Goal: Task Accomplishment & Management: Manage account settings

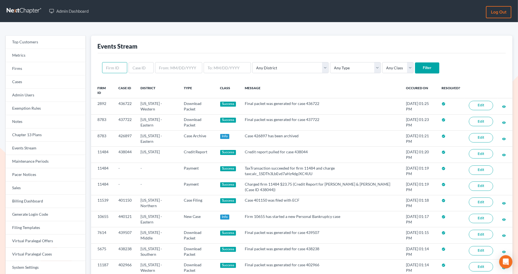
click at [119, 69] on input "text" at bounding box center [114, 67] width 25 height 11
click at [133, 69] on input "text" at bounding box center [141, 67] width 25 height 11
paste input "437722"
type input "437722"
click at [415, 68] on input "Filter" at bounding box center [427, 67] width 24 height 11
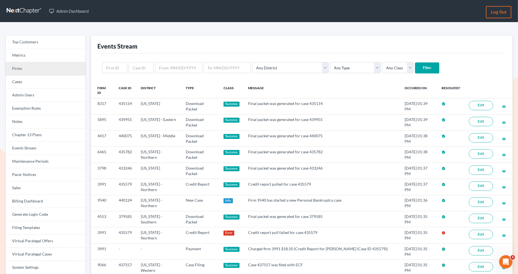
click at [63, 68] on link "Firms" at bounding box center [46, 68] width 80 height 13
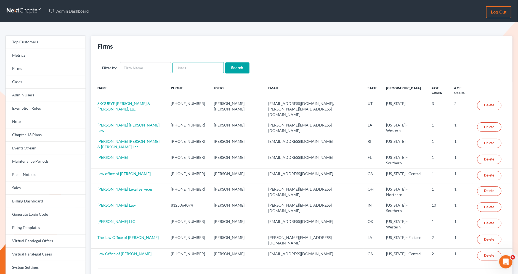
click at [184, 70] on input "text" at bounding box center [198, 67] width 51 height 11
type input "dba"
click at [225, 62] on input "Search" at bounding box center [237, 67] width 24 height 11
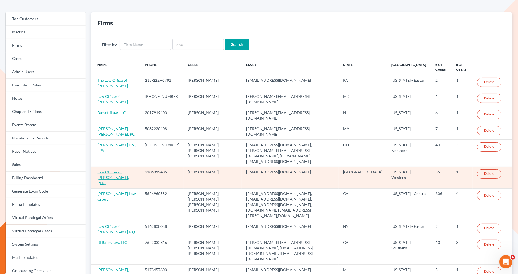
scroll to position [68, 0]
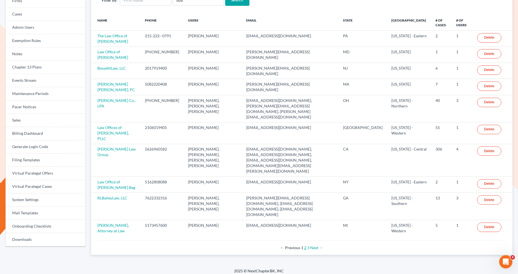
click at [306, 245] on link "2" at bounding box center [305, 247] width 2 height 5
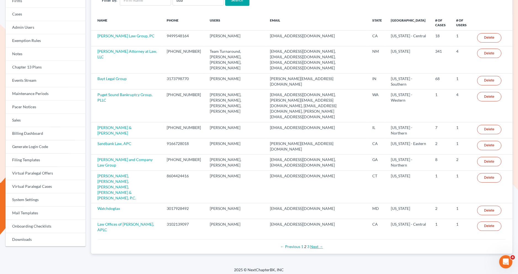
click at [310, 244] on link "Next →" at bounding box center [316, 246] width 13 height 5
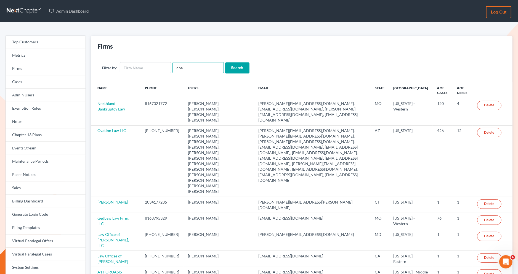
click at [186, 68] on input "dba" at bounding box center [198, 67] width 51 height 11
type input "d/b"
click at [229, 72] on input "Search" at bounding box center [237, 67] width 24 height 11
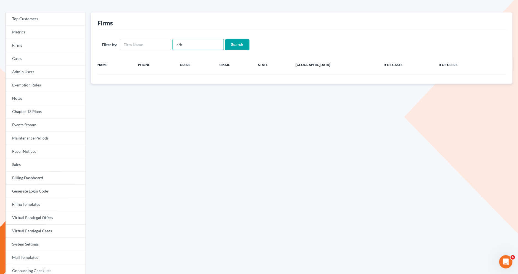
drag, startPoint x: 188, startPoint y: 46, endPoint x: 172, endPoint y: 45, distance: 16.3
click at [173, 45] on input "d/b" at bounding box center [198, 44] width 51 height 11
paste input "[PERSON_NAME][EMAIL_ADDRESS][DOMAIN_NAME]"
type input "[PERSON_NAME][EMAIL_ADDRESS][DOMAIN_NAME]"
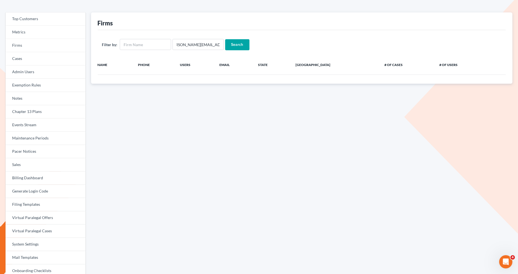
scroll to position [0, 0]
click at [234, 49] on input "Search" at bounding box center [237, 44] width 24 height 11
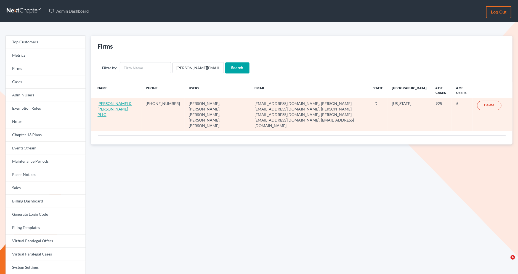
click at [108, 103] on link "[PERSON_NAME] & [PERSON_NAME] PLLC" at bounding box center [115, 109] width 34 height 16
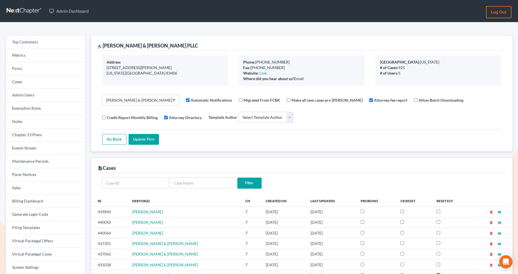
select select
click at [39, 69] on link "Firms" at bounding box center [46, 68] width 80 height 13
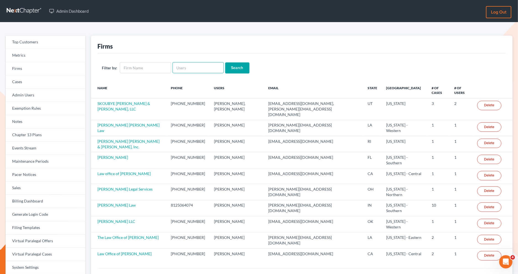
click at [180, 69] on input "text" at bounding box center [198, 67] width 51 height 11
paste input "[PERSON_NAME][EMAIL_ADDRESS][DOMAIN_NAME]"
type input "[PERSON_NAME][EMAIL_ADDRESS][DOMAIN_NAME]"
click at [225, 62] on input "Search" at bounding box center [237, 67] width 24 height 11
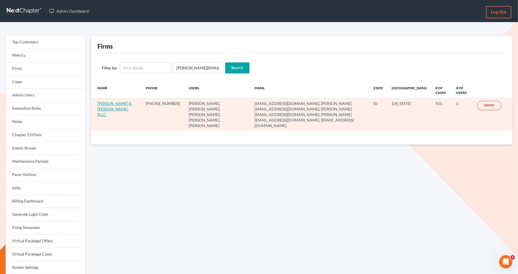
click at [108, 105] on link "[PERSON_NAME] & [PERSON_NAME] PLLC" at bounding box center [115, 109] width 34 height 16
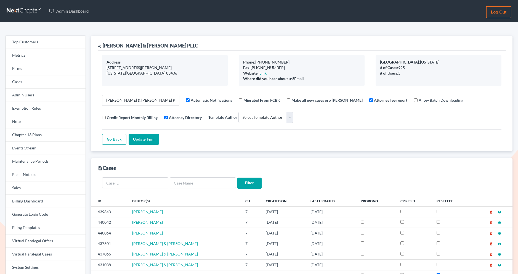
select select
drag, startPoint x: 167, startPoint y: 103, endPoint x: 100, endPoint y: 99, distance: 67.5
click at [100, 99] on div "Address 1906 Jennie Lee Drive Idaho Falls, ID 83406 Phone: 208-228-5221 Fax: 20…" at bounding box center [302, 101] width 409 height 101
paste input "Legal Logic"
type input "Legal Logic"
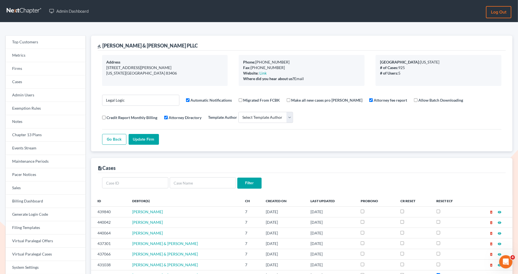
click at [140, 140] on input "Update Firm" at bounding box center [144, 139] width 30 height 11
select select
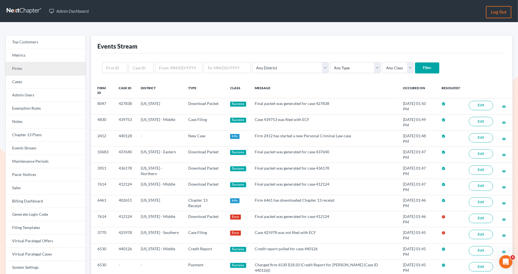
click at [31, 66] on link "Firms" at bounding box center [46, 68] width 80 height 13
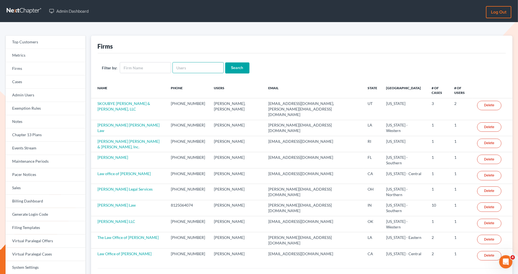
click at [200, 64] on input "text" at bounding box center [198, 67] width 51 height 11
paste input "[PERSON_NAME][EMAIL_ADDRESS][DOMAIN_NAME]"
type input "[PERSON_NAME][EMAIL_ADDRESS][DOMAIN_NAME]"
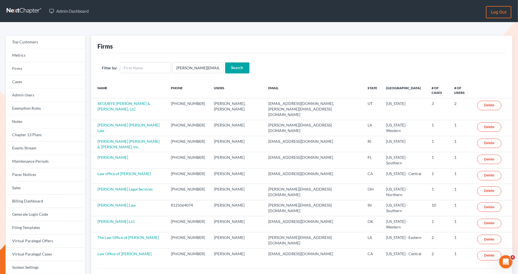
click at [233, 64] on input "Search" at bounding box center [237, 67] width 24 height 11
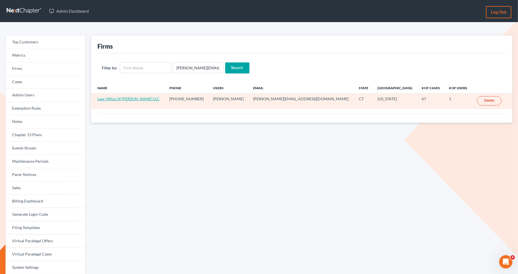
click at [130, 98] on link "Law Office Of Frank Sacramone Jr. LLC" at bounding box center [129, 98] width 62 height 5
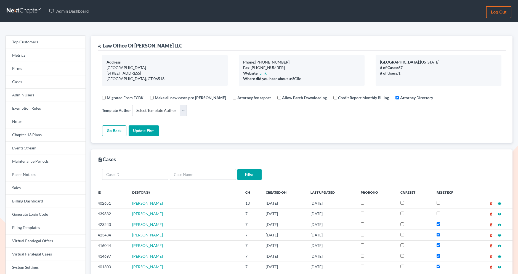
select select
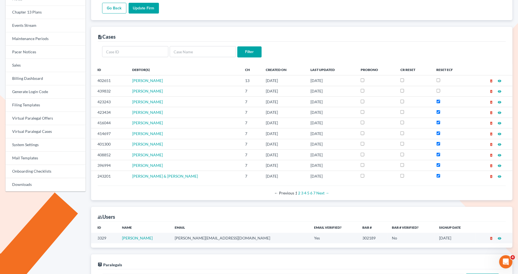
scroll to position [121, 0]
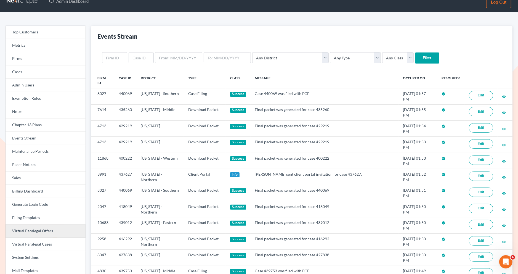
scroll to position [11, 0]
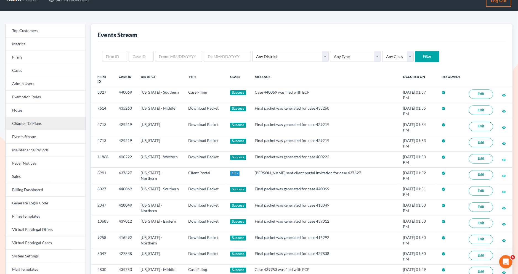
click at [41, 122] on link "Chapter 13 Plans" at bounding box center [46, 123] width 80 height 13
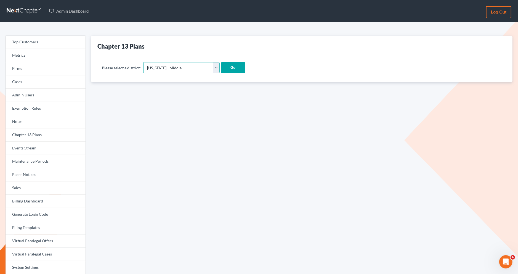
click at [185, 68] on select "[US_STATE] - [GEOGRAPHIC_DATA] [US_STATE] - [GEOGRAPHIC_DATA][US_STATE] - South…" at bounding box center [181, 67] width 77 height 11
select select "15"
click at [143, 62] on select "[US_STATE] - [GEOGRAPHIC_DATA] [US_STATE] - [GEOGRAPHIC_DATA][US_STATE] - South…" at bounding box center [181, 67] width 77 height 11
click at [222, 67] on input "Go" at bounding box center [233, 67] width 24 height 11
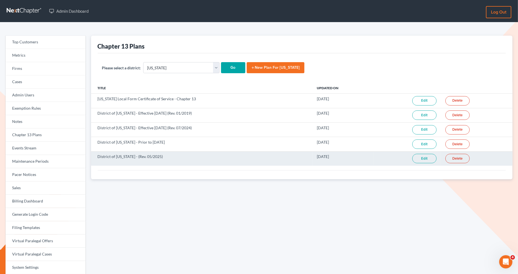
click at [421, 161] on link "Edit" at bounding box center [425, 158] width 24 height 9
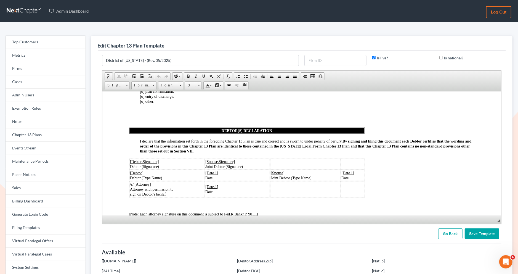
scroll to position [1534, 0]
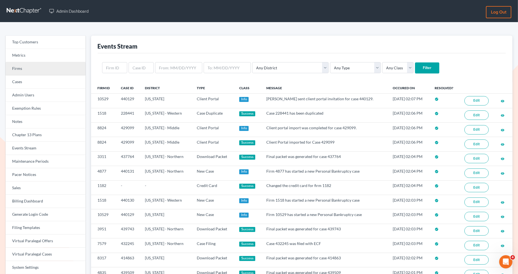
click at [36, 70] on link "Firms" at bounding box center [46, 68] width 80 height 13
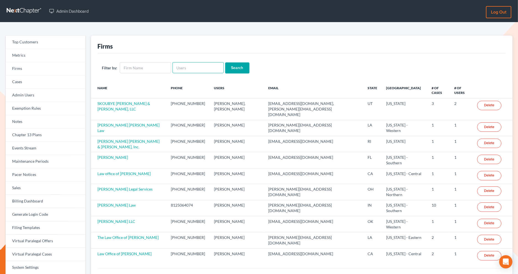
click at [205, 72] on input "text" at bounding box center [198, 67] width 51 height 11
paste input "[PERSON_NAME][EMAIL_ADDRESS][DOMAIN_NAME]"
type input "[PERSON_NAME][EMAIL_ADDRESS][DOMAIN_NAME]"
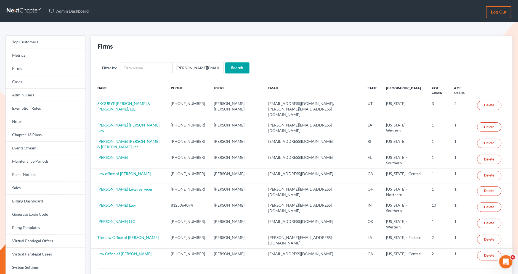
click at [237, 60] on div "Filter by: frank@sacramonelaw.com Search" at bounding box center [302, 67] width 409 height 29
click at [237, 67] on input "Search" at bounding box center [237, 67] width 24 height 11
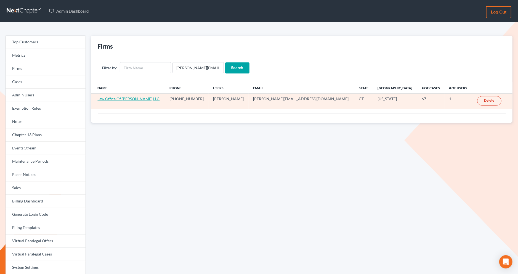
click at [128, 99] on link "Law Office Of [PERSON_NAME] LLC" at bounding box center [129, 98] width 62 height 5
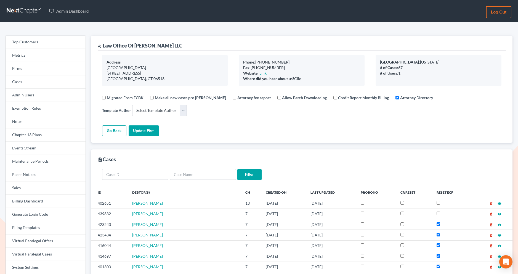
select select
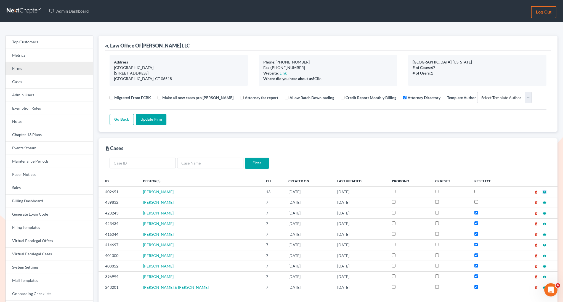
click at [65, 70] on link "Firms" at bounding box center [50, 68] width 88 height 13
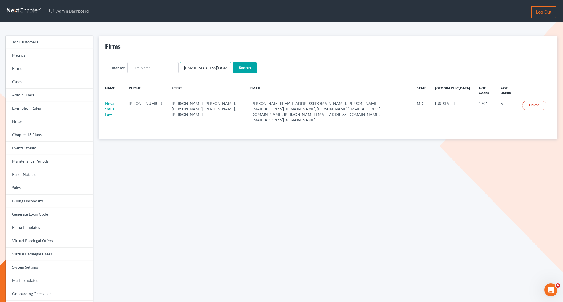
drag, startPoint x: 180, startPoint y: 71, endPoint x: 179, endPoint y: 65, distance: 5.9
click at [180, 65] on input "emabuena@gmail.com" at bounding box center [205, 67] width 51 height 11
paste input "[EMAIL_ADDRESS][DOMAIN_NAME]"
type input "[EMAIL_ADDRESS][DOMAIN_NAME]"
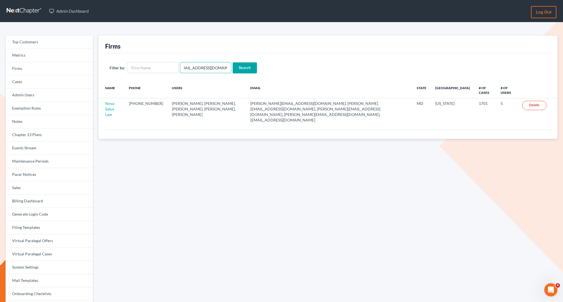
click at [233, 62] on input "Search" at bounding box center [245, 67] width 24 height 11
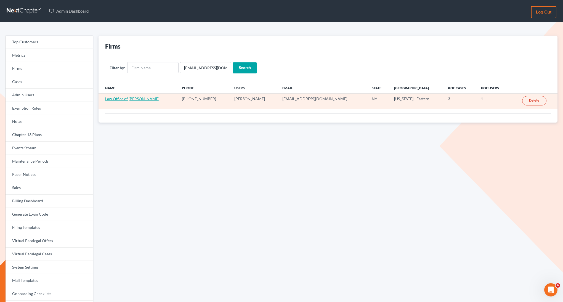
click at [134, 98] on link "Law Office of Esther Bryan-Johnson" at bounding box center [132, 98] width 54 height 5
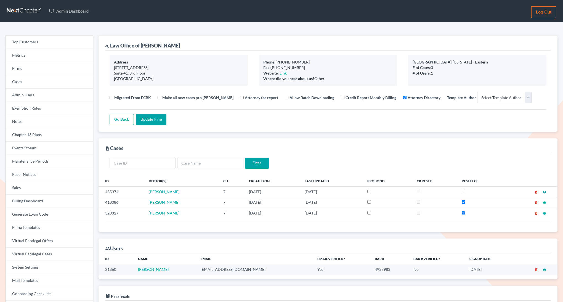
select select
click at [43, 70] on link "Firms" at bounding box center [50, 68] width 88 height 13
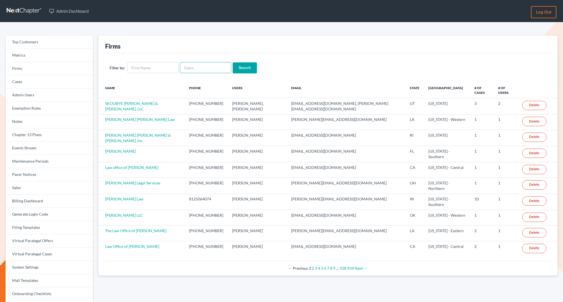
click at [186, 67] on input "text" at bounding box center [205, 67] width 51 height 11
paste input "bryanlegaloffice@gmail.com"
type input "bryanlegaloffice@gmail.com"
click at [233, 62] on input "Search" at bounding box center [245, 67] width 24 height 11
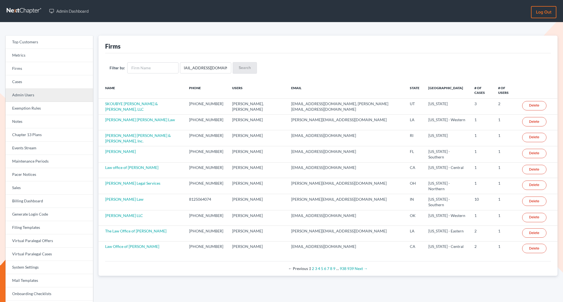
scroll to position [0, 0]
click at [61, 94] on link "Admin Users" at bounding box center [50, 95] width 88 height 13
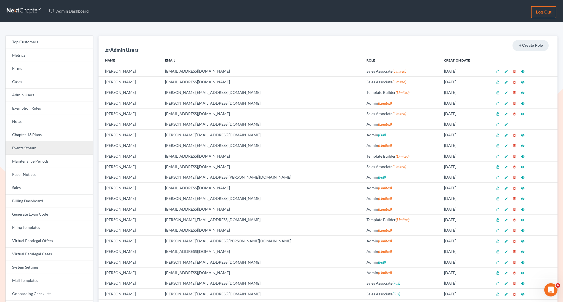
click at [40, 145] on link "Events Stream" at bounding box center [50, 148] width 88 height 13
click at [67, 149] on link "Events Stream" at bounding box center [50, 148] width 88 height 13
click at [53, 99] on link "Admin Users" at bounding box center [50, 95] width 88 height 13
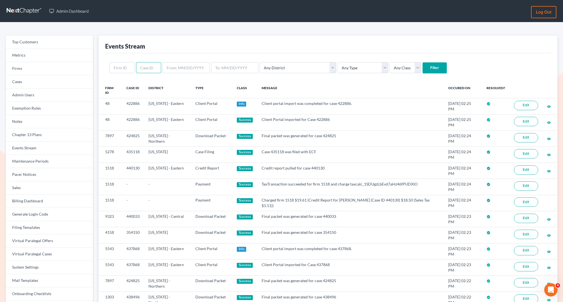
click at [141, 64] on input "text" at bounding box center [148, 67] width 25 height 11
click at [35, 68] on link "Firms" at bounding box center [50, 68] width 88 height 13
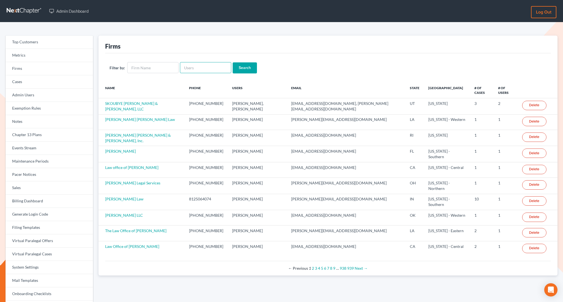
click at [193, 70] on input "text" at bounding box center [205, 67] width 51 height 11
paste input "[EMAIL_ADDRESS][DOMAIN_NAME]"
type input "[EMAIL_ADDRESS][DOMAIN_NAME]"
click at [233, 62] on input "Search" at bounding box center [245, 67] width 24 height 11
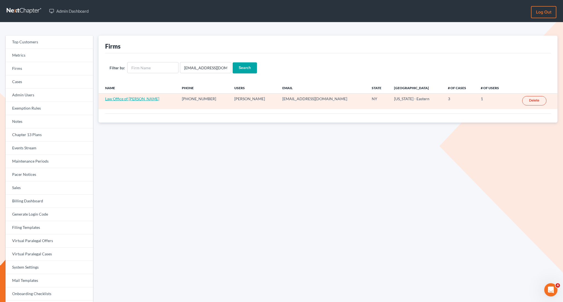
click at [131, 98] on link "Law Office of [PERSON_NAME]" at bounding box center [132, 98] width 54 height 5
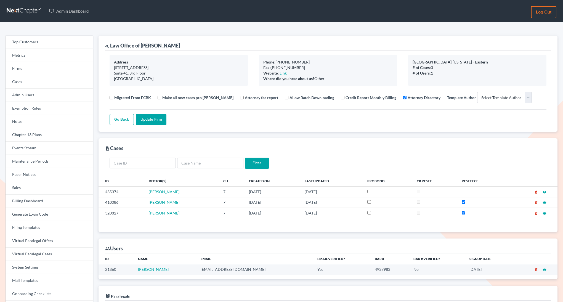
select select
click at [23, 70] on link "Firms" at bounding box center [50, 68] width 88 height 13
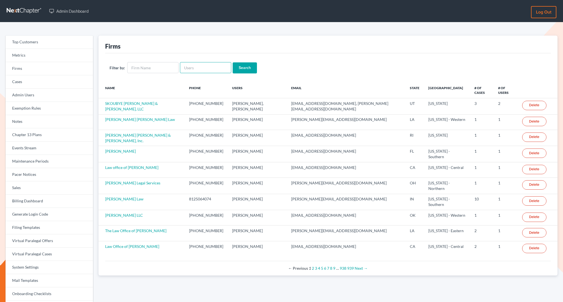
click at [199, 71] on input "text" at bounding box center [205, 67] width 51 height 11
paste input "[EMAIL_ADDRESS][DOMAIN_NAME]"
type input "[EMAIL_ADDRESS][DOMAIN_NAME]"
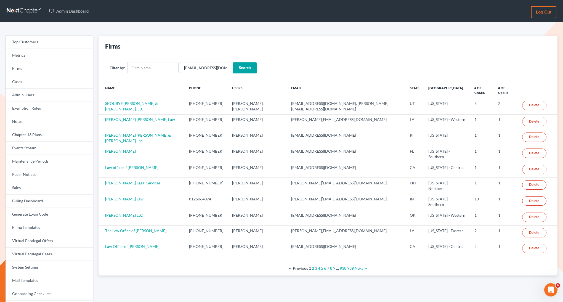
click at [241, 71] on input "Search" at bounding box center [245, 67] width 24 height 11
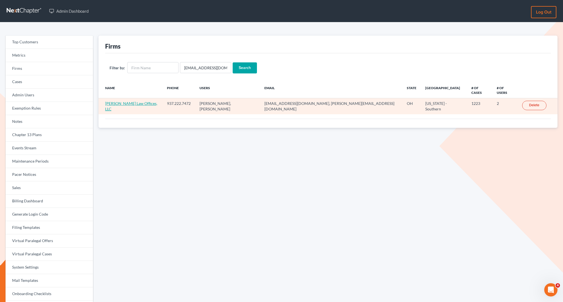
click at [133, 101] on link "Fesenmyer Law Offices, LLC" at bounding box center [131, 106] width 52 height 10
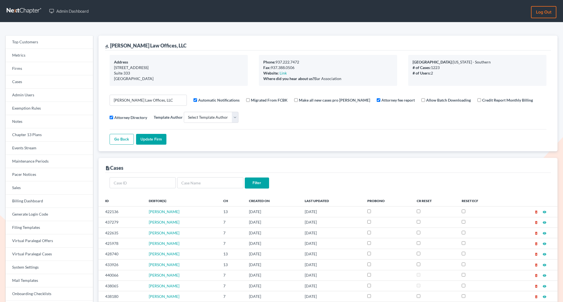
select select
click at [68, 155] on link "Maintenance Periods" at bounding box center [50, 161] width 88 height 13
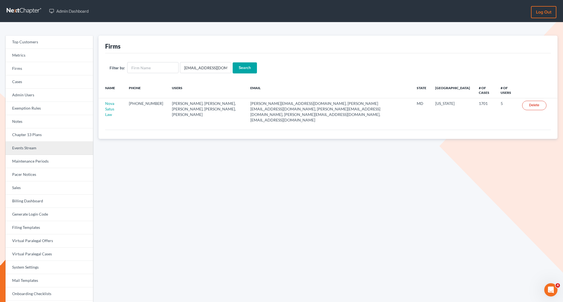
click at [43, 145] on link "Events Stream" at bounding box center [50, 148] width 88 height 13
click at [54, 149] on link "Events Stream" at bounding box center [50, 148] width 88 height 13
click at [63, 145] on link "Events Stream" at bounding box center [50, 148] width 88 height 13
click at [48, 149] on link "Events Stream" at bounding box center [50, 148] width 88 height 13
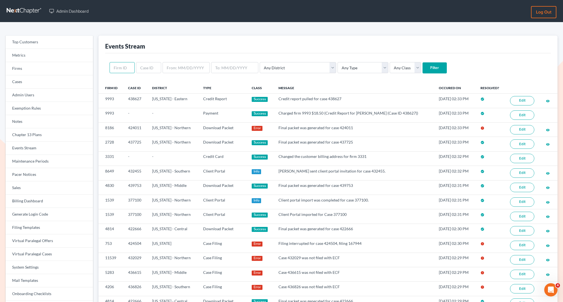
click at [116, 66] on input "text" at bounding box center [122, 67] width 25 height 11
paste input "3770"
type input "3770"
click at [423, 68] on input "Filter" at bounding box center [435, 67] width 24 height 11
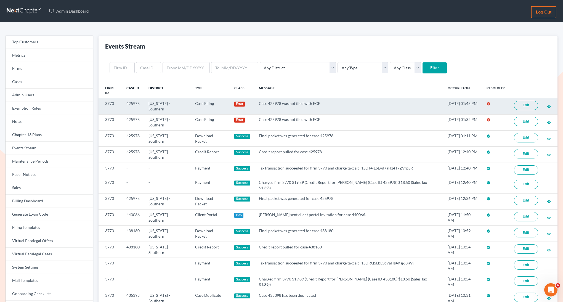
click at [530, 101] on link "Edit" at bounding box center [526, 105] width 24 height 9
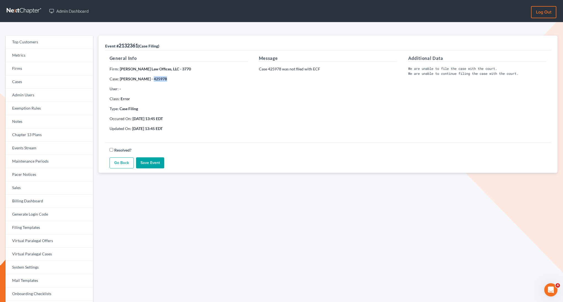
drag, startPoint x: 162, startPoint y: 79, endPoint x: 146, endPoint y: 77, distance: 16.2
click at [146, 77] on p "Case: [PERSON_NAME] - 425978" at bounding box center [179, 79] width 138 height 6
click at [159, 81] on strong "Melanie Perry - 425978" at bounding box center [143, 79] width 47 height 5
drag, startPoint x: 162, startPoint y: 81, endPoint x: 148, endPoint y: 80, distance: 13.8
click at [148, 80] on p "Case: Melanie Perry - 425978" at bounding box center [179, 79] width 138 height 6
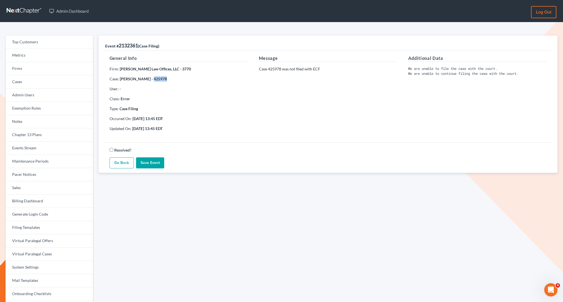
copy strong "425978"
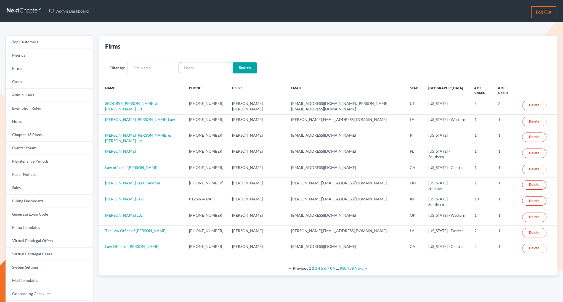
click at [198, 65] on input "text" at bounding box center [205, 67] width 51 height 11
paste input "[PERSON_NAME][EMAIL_ADDRESS][DOMAIN_NAME]"
type input "[PERSON_NAME][EMAIL_ADDRESS][DOMAIN_NAME]"
click at [249, 70] on input "Search" at bounding box center [245, 67] width 24 height 11
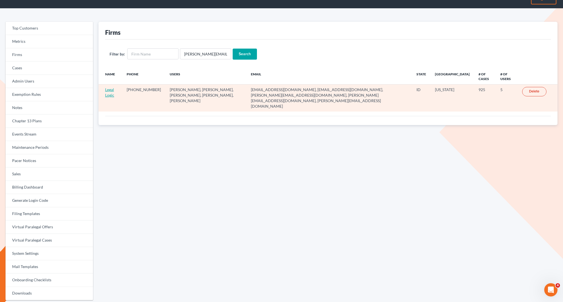
click at [107, 96] on link "Legal Logic" at bounding box center [109, 92] width 9 height 10
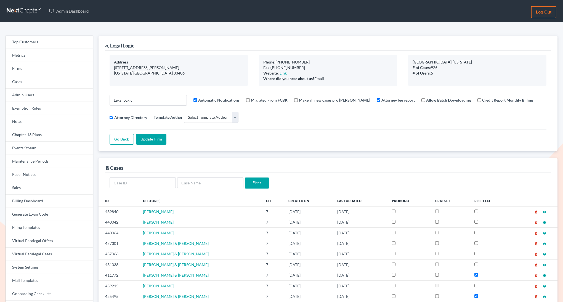
select select
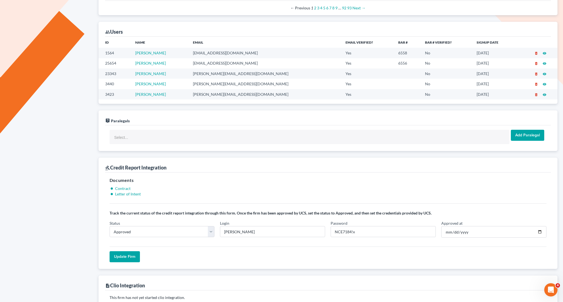
scroll to position [334, 0]
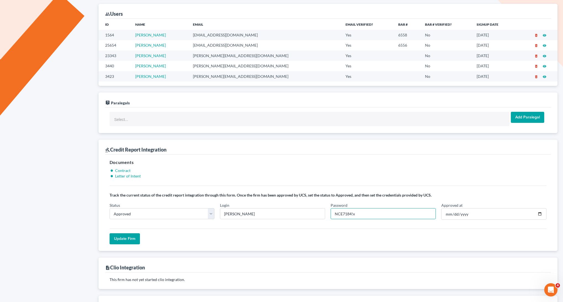
drag, startPoint x: 352, startPoint y: 216, endPoint x: 328, endPoint y: 215, distance: 24.3
click at [327, 215] on div "Status In Progress Not Approved Approved Retry Login aarontolson Password NCE71…" at bounding box center [328, 213] width 443 height 22
click at [52, 145] on div "Top Customers Metrics Firms Cases Admin Users Exemption Rules Notes Chapter 13 …" at bounding box center [49, 160] width 93 height 919
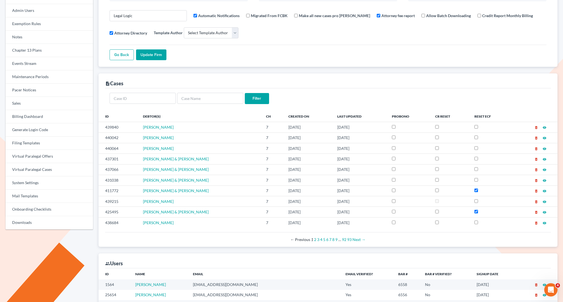
scroll to position [0, 0]
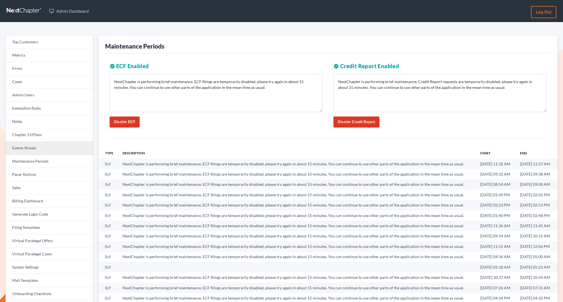
click at [74, 150] on link "Events Stream" at bounding box center [50, 148] width 88 height 13
click at [75, 149] on link "Events Stream" at bounding box center [50, 148] width 88 height 13
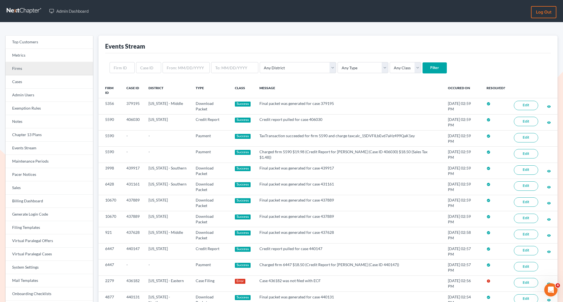
click at [66, 72] on link "Firms" at bounding box center [50, 68] width 88 height 13
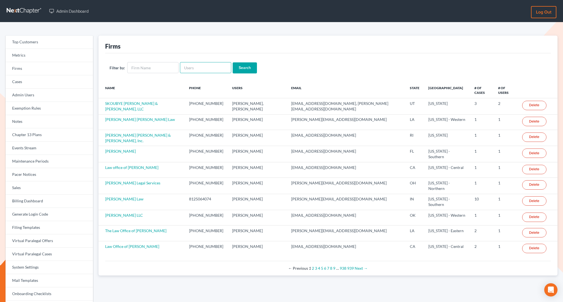
click at [196, 73] on input "text" at bounding box center [205, 67] width 51 height 11
paste input "[PERSON_NAME][EMAIL_ADDRESS][DOMAIN_NAME]"
type input "[PERSON_NAME][EMAIL_ADDRESS][DOMAIN_NAME]"
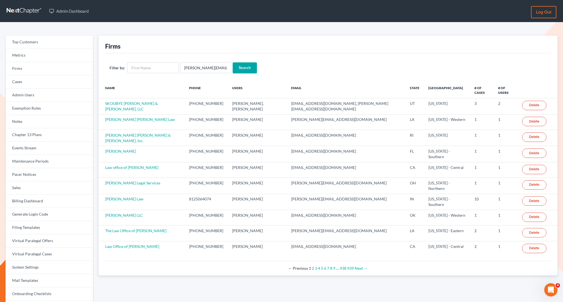
click at [239, 71] on input "Search" at bounding box center [245, 67] width 24 height 11
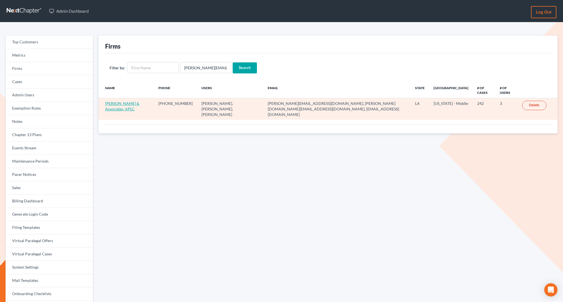
click at [133, 103] on link "[PERSON_NAME] & Associates, APLC" at bounding box center [122, 106] width 34 height 10
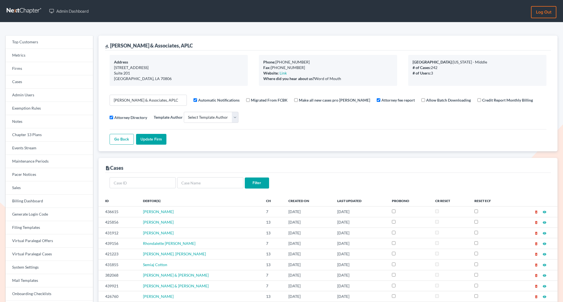
select select
click at [70, 64] on link "Firms" at bounding box center [50, 68] width 88 height 13
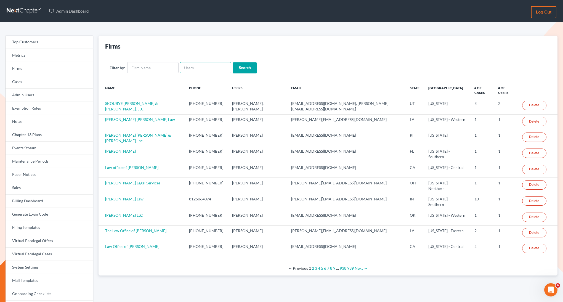
click at [192, 67] on input "text" at bounding box center [205, 67] width 51 height 11
paste input "[PERSON_NAME][EMAIL_ADDRESS][DOMAIN_NAME]"
type input "[PERSON_NAME][EMAIL_ADDRESS][DOMAIN_NAME]"
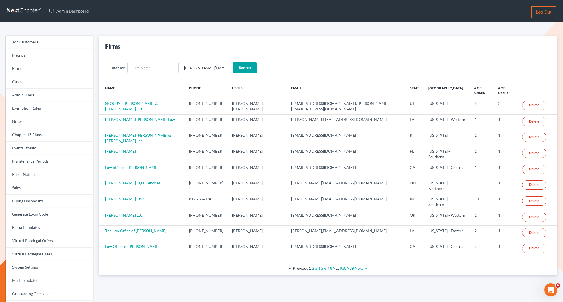
click at [239, 64] on input "Search" at bounding box center [245, 67] width 24 height 11
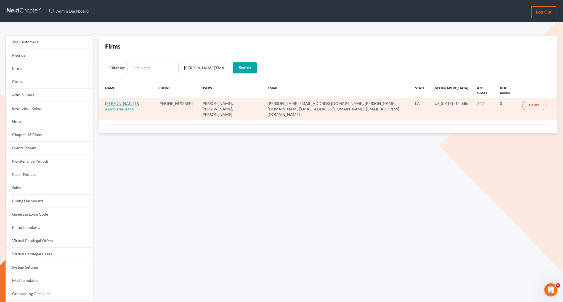
click at [139, 103] on link "Derren S. Johnson & Associates, APLC" at bounding box center [122, 106] width 34 height 10
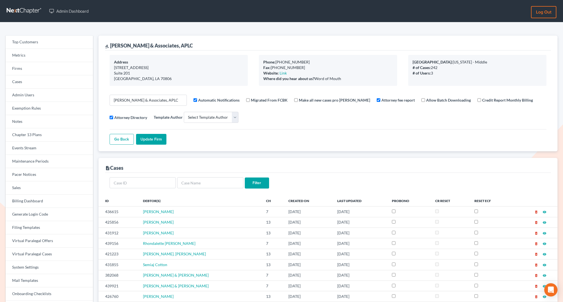
select select
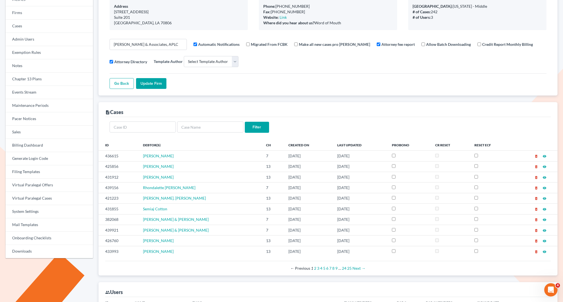
scroll to position [77, 0]
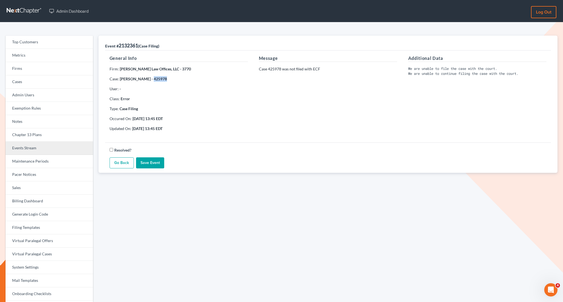
click at [43, 146] on link "Events Stream" at bounding box center [50, 148] width 88 height 13
click at [41, 152] on link "Events Stream" at bounding box center [50, 148] width 88 height 13
click at [78, 147] on link "Events Stream" at bounding box center [50, 148] width 88 height 13
click at [37, 198] on link "Billing Dashboard" at bounding box center [50, 201] width 88 height 13
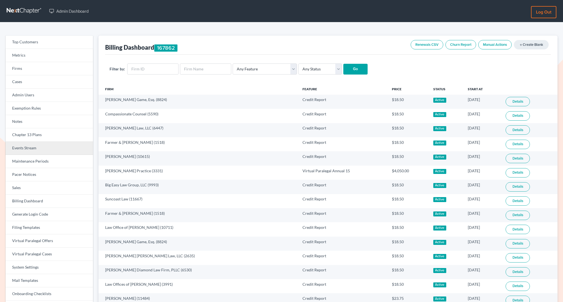
click at [42, 149] on link "Events Stream" at bounding box center [50, 148] width 88 height 13
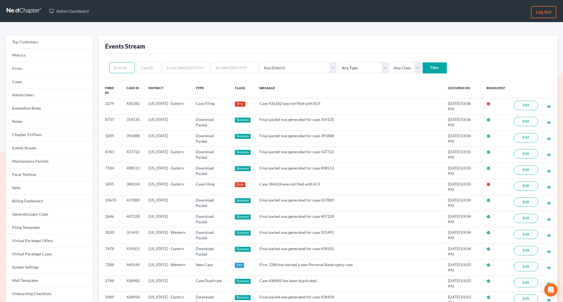
click at [124, 68] on input "text" at bounding box center [122, 67] width 25 height 11
click at [153, 69] on input "text" at bounding box center [148, 67] width 25 height 11
paste input "436615"
type input "436615"
click at [423, 70] on input "Filter" at bounding box center [435, 67] width 24 height 11
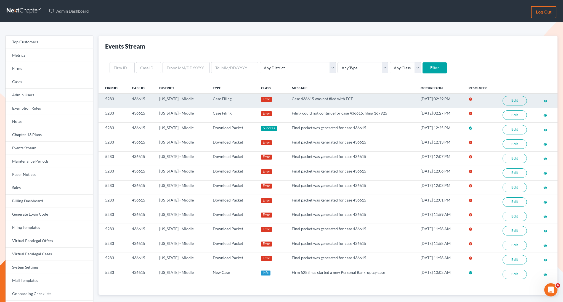
click at [512, 102] on link "Edit" at bounding box center [515, 100] width 24 height 9
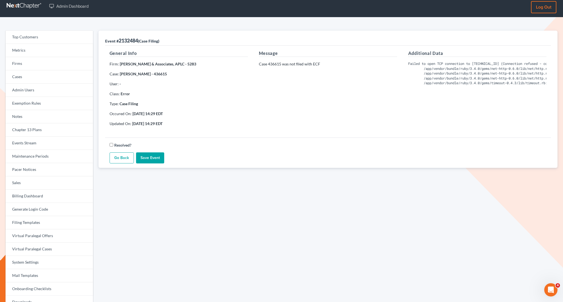
scroll to position [4, 0]
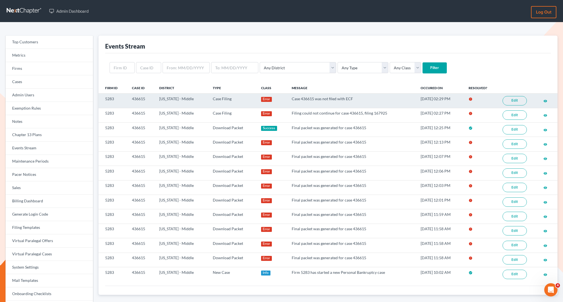
click at [507, 106] on td "Edit" at bounding box center [519, 101] width 41 height 14
click at [508, 102] on link "Edit" at bounding box center [515, 100] width 24 height 9
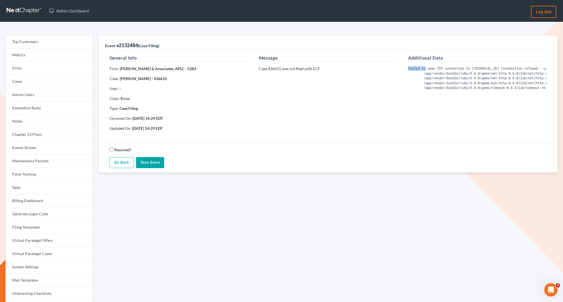
drag, startPoint x: 427, startPoint y: 69, endPoint x: 439, endPoint y: 62, distance: 13.7
click at [440, 64] on div "Additional Data Failed to open TCP connection to 127.0.0.1:9517 (Connection ref…" at bounding box center [477, 95] width 149 height 81
click at [414, 67] on pre "Failed to open TCP connection to 127.0.0.1:9517 (Connection refused - connect(2…" at bounding box center [478, 78] width 138 height 24
click at [349, 268] on div "Event # 2132484 (Case Filing) General Info Firm: Derren S. Johnson & Associates…" at bounding box center [328, 176] width 465 height 283
drag, startPoint x: 281, startPoint y: 69, endPoint x: 269, endPoint y: 69, distance: 12.2
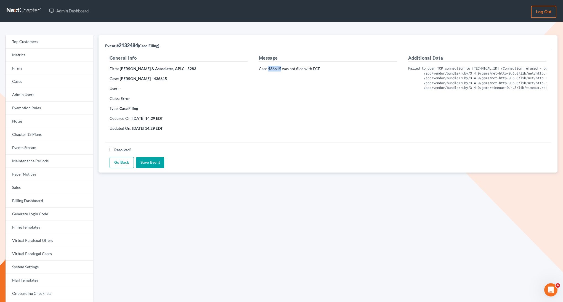
click at [269, 69] on p "Case 436615 was not filed with ECF" at bounding box center [328, 69] width 138 height 6
copy p "436615"
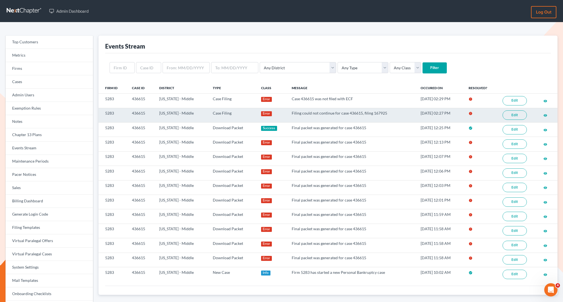
click at [512, 117] on link "Edit" at bounding box center [515, 114] width 24 height 9
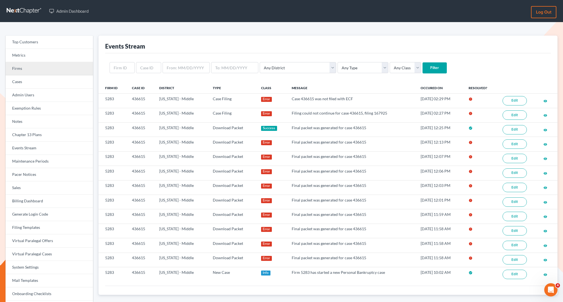
click at [22, 69] on link "Firms" at bounding box center [50, 68] width 88 height 13
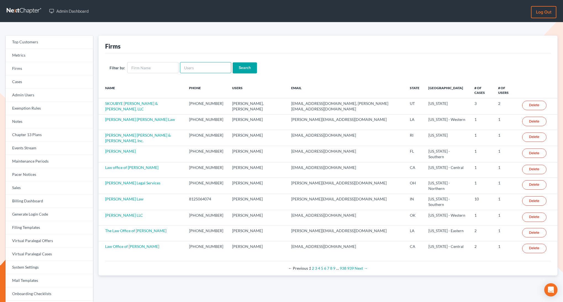
click at [193, 70] on input "text" at bounding box center [205, 67] width 51 height 11
paste input "[EMAIL_ADDRESS][DOMAIN_NAME]"
type input "[EMAIL_ADDRESS][DOMAIN_NAME]"
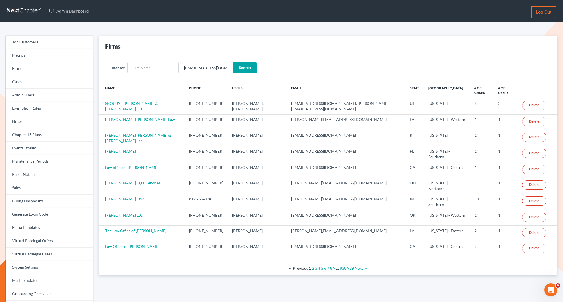
click at [233, 70] on input "Search" at bounding box center [245, 67] width 24 height 11
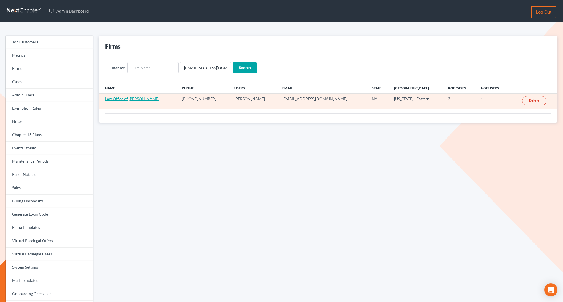
click at [124, 98] on link "Law Office of [PERSON_NAME]" at bounding box center [132, 98] width 54 height 5
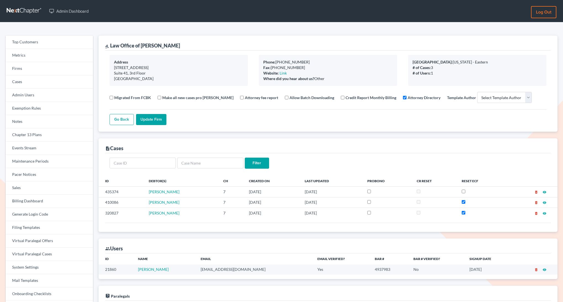
select select
click at [23, 68] on link "Firms" at bounding box center [50, 68] width 88 height 13
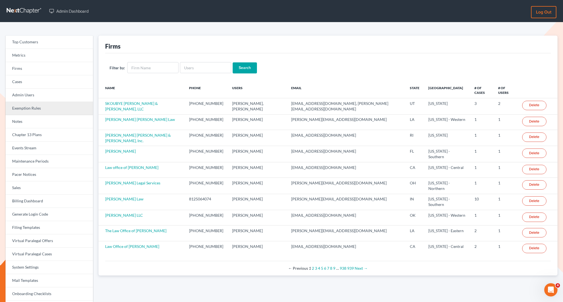
click at [41, 110] on link "Exemption Rules" at bounding box center [50, 108] width 88 height 13
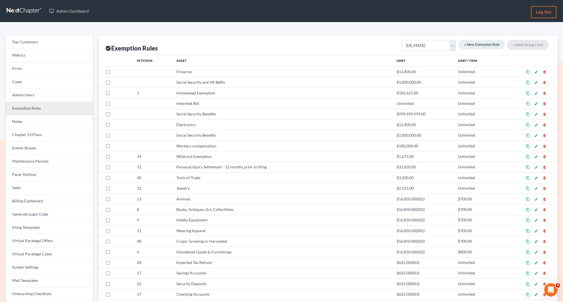
click at [17, 110] on link "Exemption Rules" at bounding box center [50, 108] width 88 height 13
click at [41, 149] on link "Events Stream" at bounding box center [50, 148] width 88 height 13
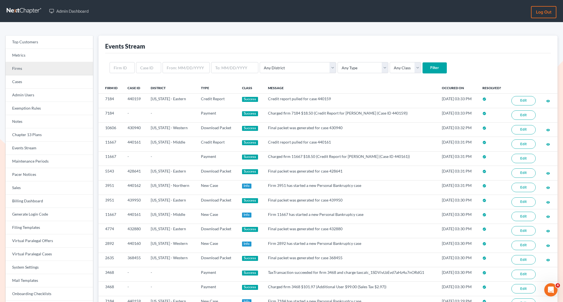
click at [50, 70] on link "Firms" at bounding box center [50, 68] width 88 height 13
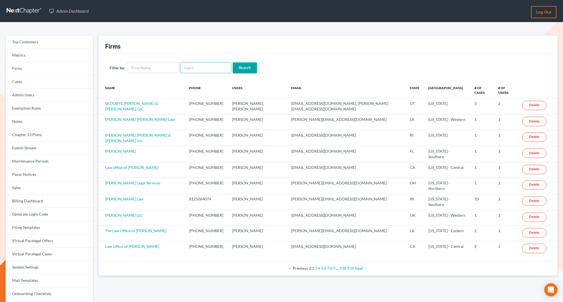
click at [188, 69] on input "text" at bounding box center [205, 67] width 51 height 11
paste input "brittney@derrensjohnson.com"
type input "brittney@derrensjohnson.com"
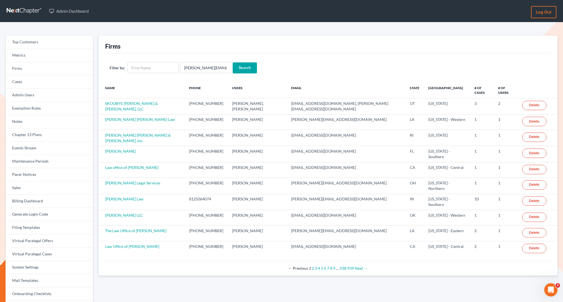
click at [237, 68] on input "Search" at bounding box center [245, 67] width 24 height 11
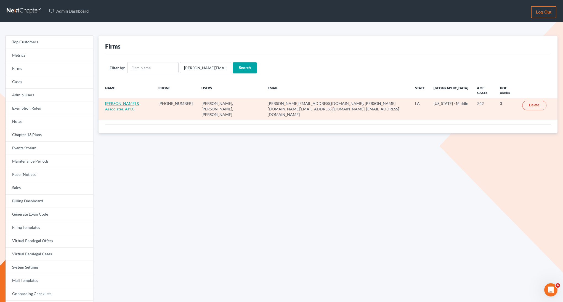
click at [139, 104] on link "Derren S. Johnson & Associates, APLC" at bounding box center [122, 106] width 34 height 10
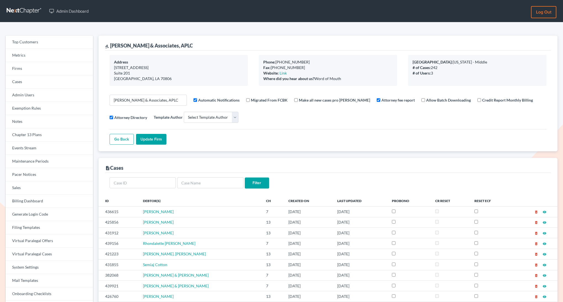
select select
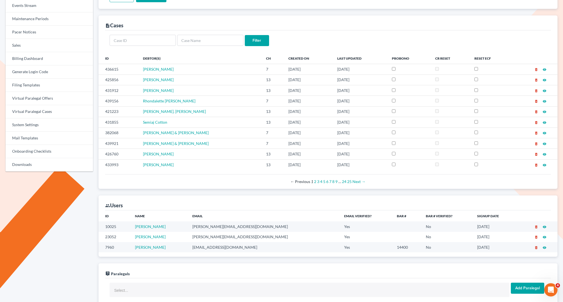
scroll to position [134, 0]
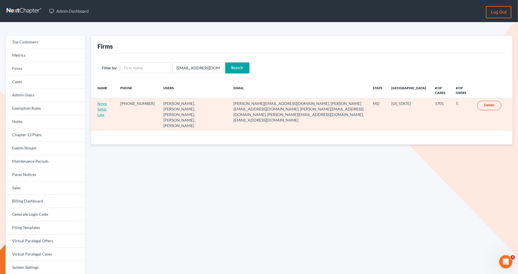
click at [107, 105] on link "Nova Satus Law" at bounding box center [102, 109] width 9 height 16
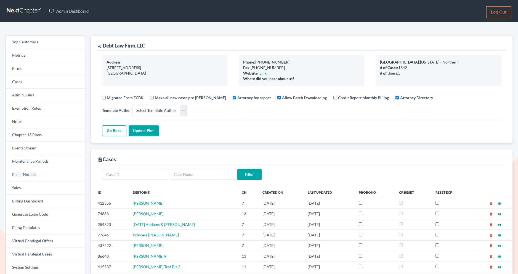
select select
click at [53, 71] on link "Firms" at bounding box center [46, 68] width 80 height 13
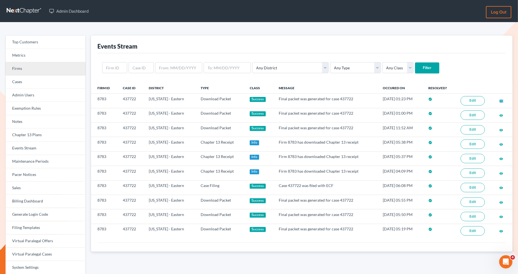
click at [48, 64] on link "Firms" at bounding box center [46, 68] width 80 height 13
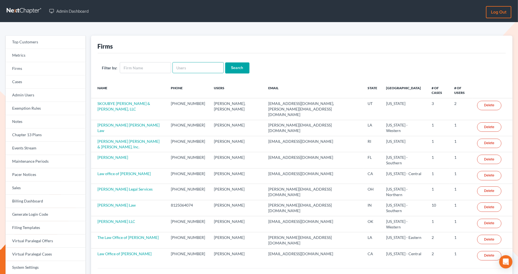
click at [205, 65] on input "text" at bounding box center [198, 67] width 51 height 11
paste input "[PERSON_NAME][EMAIL_ADDRESS][DOMAIN_NAME]"
type input "philip@bblawoffice.net"
click at [231, 65] on input "Search" at bounding box center [237, 67] width 24 height 11
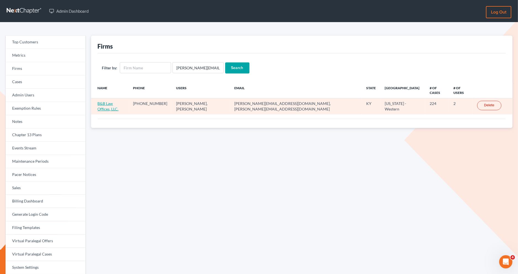
click at [111, 101] on link "B&B Law Offices, LLC." at bounding box center [108, 106] width 21 height 10
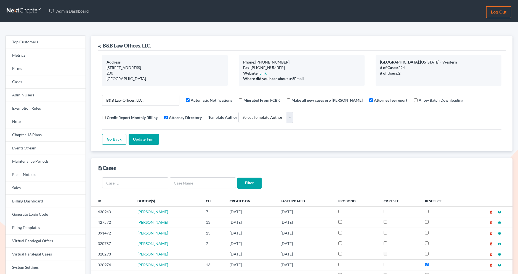
select select
click at [13, 72] on link "Firms" at bounding box center [46, 68] width 80 height 13
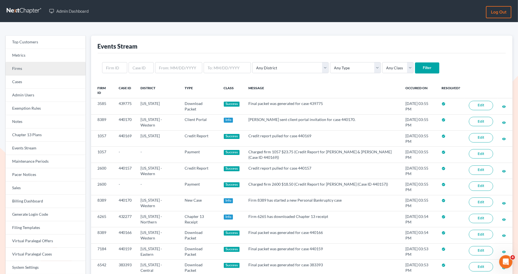
click at [42, 65] on link "Firms" at bounding box center [46, 68] width 80 height 13
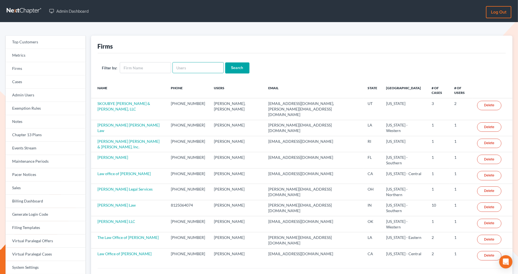
click at [188, 69] on input "text" at bounding box center [198, 67] width 51 height 11
paste input "[PERSON_NAME][EMAIL_ADDRESS][DOMAIN_NAME]"
type input "[PERSON_NAME][EMAIL_ADDRESS][DOMAIN_NAME]"
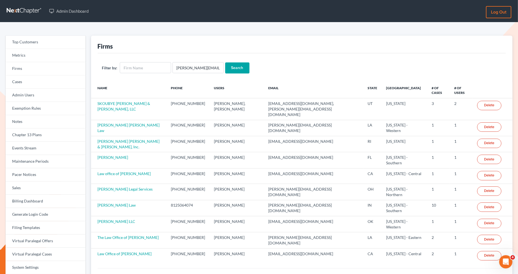
click at [231, 71] on input "Search" at bounding box center [237, 67] width 24 height 11
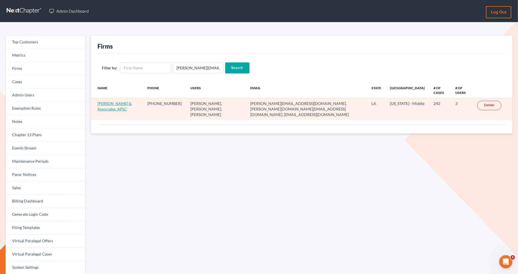
click at [106, 107] on link "[PERSON_NAME] & Associates, APLC" at bounding box center [115, 106] width 34 height 10
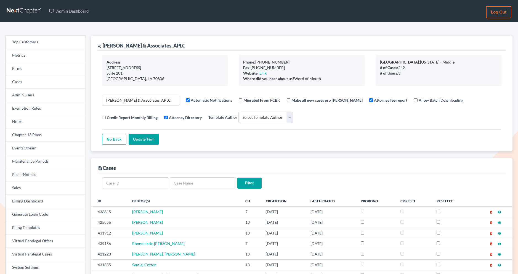
select select
drag, startPoint x: 445, startPoint y: 62, endPoint x: 410, endPoint y: 61, distance: 34.8
click at [410, 61] on div "Primary District: Louisiana - Middle" at bounding box center [438, 62] width 117 height 6
copy div "Louisiana - Middle"
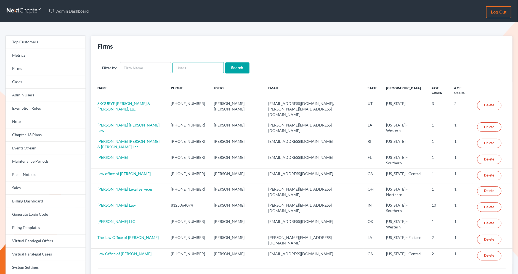
click at [186, 69] on input "text" at bounding box center [198, 67] width 51 height 11
paste input "[EMAIL_ADDRESS][DOMAIN_NAME]"
type input "[EMAIL_ADDRESS][DOMAIN_NAME]"
click at [236, 62] on input "Search" at bounding box center [237, 67] width 24 height 11
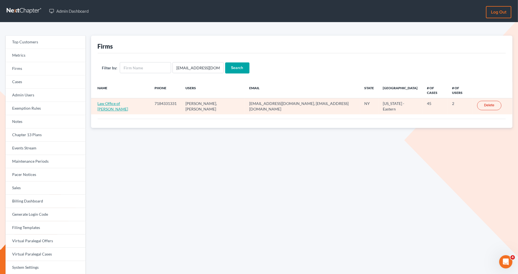
click at [127, 101] on link "Law Office of [PERSON_NAME]" at bounding box center [113, 106] width 31 height 10
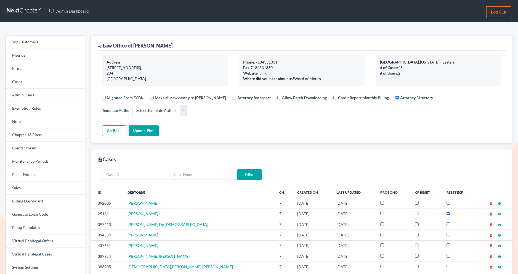
select select
click at [63, 70] on link "Firms" at bounding box center [46, 68] width 80 height 13
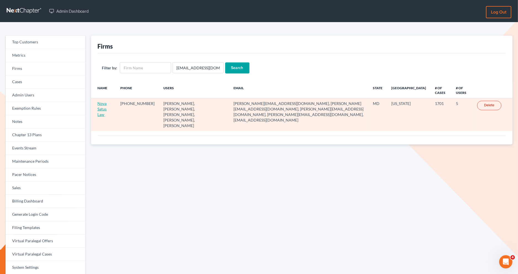
click at [105, 104] on link "Nova Satus Law" at bounding box center [102, 109] width 9 height 16
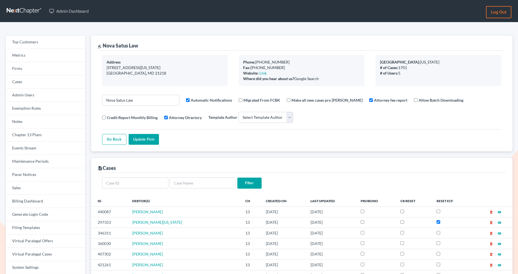
select select
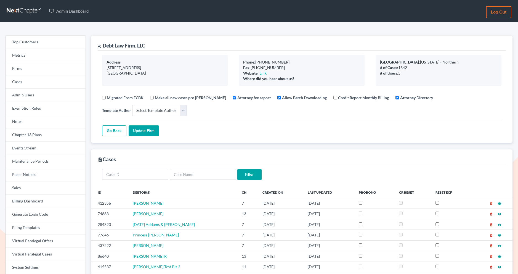
select select
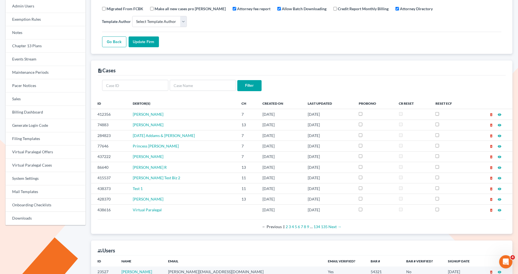
scroll to position [94, 0]
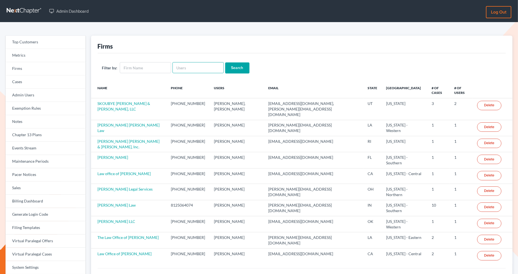
click at [178, 67] on input "text" at bounding box center [198, 67] width 51 height 11
paste input "[PERSON_NAME][EMAIL_ADDRESS][DOMAIN_NAME]"
type input "[PERSON_NAME][EMAIL_ADDRESS][DOMAIN_NAME]"
click at [242, 68] on input "Search" at bounding box center [237, 67] width 24 height 11
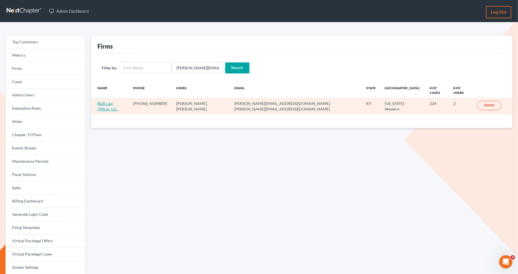
click at [107, 101] on link "B&B Law Offices, LLC." at bounding box center [108, 106] width 21 height 10
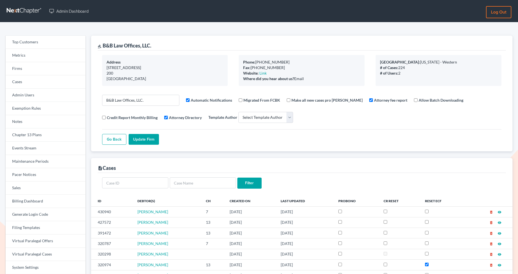
select select
click at [23, 73] on link "Firms" at bounding box center [46, 68] width 80 height 13
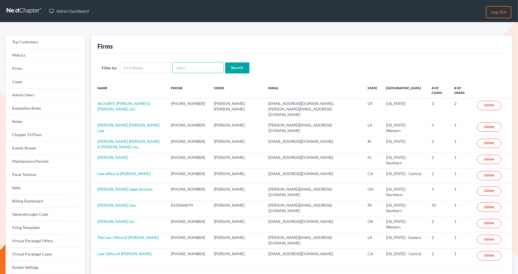
click at [190, 71] on input "text" at bounding box center [198, 67] width 51 height 11
paste input "[PERSON_NAME][EMAIL_ADDRESS][DOMAIN_NAME]"
type input "[PERSON_NAME][EMAIL_ADDRESS][DOMAIN_NAME]"
click at [240, 66] on input "Search" at bounding box center [237, 67] width 24 height 11
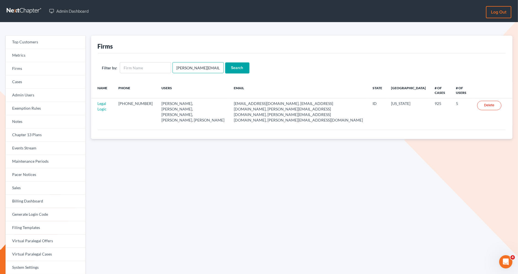
scroll to position [0, 5]
drag, startPoint x: 175, startPoint y: 68, endPoint x: 229, endPoint y: 74, distance: 53.9
click at [229, 74] on div "Filter by: janna@aaronjtolsonlaw.com Search" at bounding box center [302, 67] width 409 height 29
click at [231, 72] on input "Search" at bounding box center [237, 67] width 24 height 11
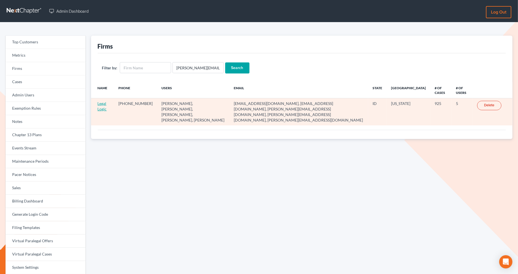
click at [103, 102] on link "Legal Logic" at bounding box center [102, 106] width 9 height 10
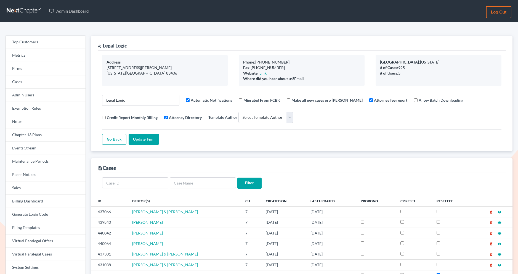
select select
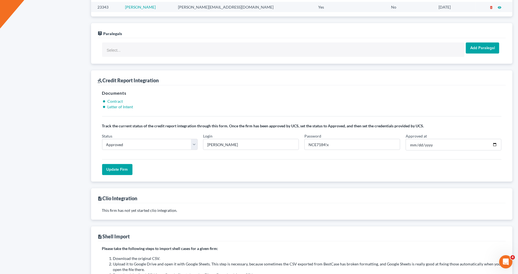
scroll to position [411, 0]
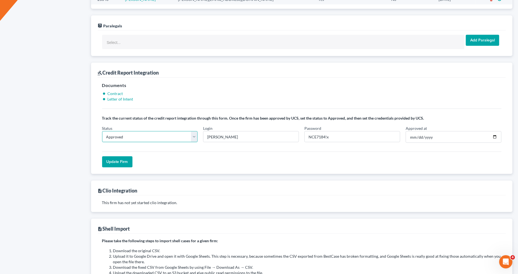
click at [142, 136] on select "In Progress Not Approved Approved Retry" at bounding box center [150, 136] width 96 height 11
select select "retry"
click at [102, 131] on select "In Progress Not Approved Approved Retry" at bounding box center [150, 136] width 96 height 11
drag, startPoint x: 235, startPoint y: 133, endPoint x: 199, endPoint y: 132, distance: 35.6
click at [199, 132] on div "Status In Progress Not Approved Approved Retry Login aarontolson Password NCE71…" at bounding box center [301, 136] width 405 height 22
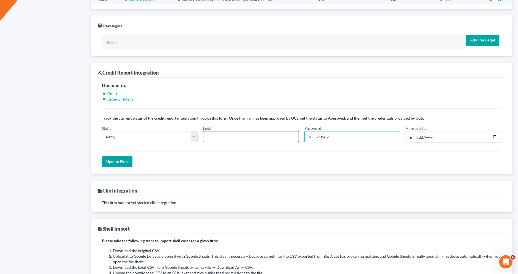
drag, startPoint x: 342, startPoint y: 134, endPoint x: 294, endPoint y: 134, distance: 48.3
click at [294, 134] on div "Status In Progress Not Approved Approved Retry Login Password NCE7184!x Approve…" at bounding box center [301, 136] width 405 height 22
drag, startPoint x: 444, startPoint y: 134, endPoint x: 418, endPoint y: 132, distance: 25.8
click at [418, 132] on input "2020-03-13" at bounding box center [454, 137] width 96 height 12
click at [424, 134] on input "Approved at" at bounding box center [454, 137] width 96 height 12
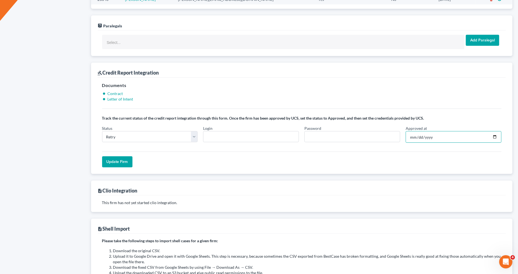
click at [422, 134] on input "Approved at" at bounding box center [454, 137] width 96 height 12
click at [436, 134] on input "Approved at" at bounding box center [454, 137] width 96 height 12
click at [432, 134] on input "Approved at" at bounding box center [454, 137] width 96 height 12
click at [122, 157] on input "Update Firm" at bounding box center [117, 161] width 30 height 11
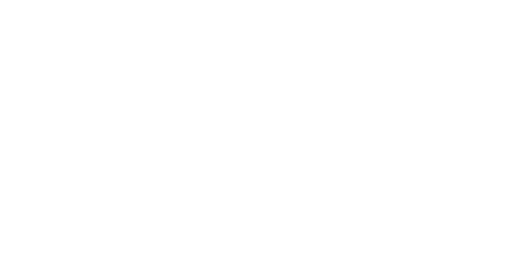
select select
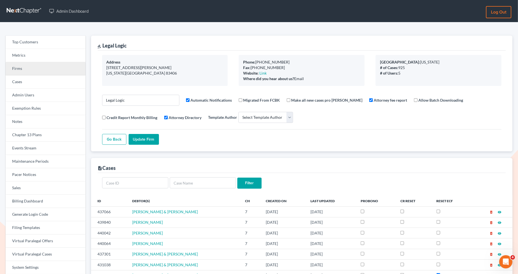
click at [71, 70] on link "Firms" at bounding box center [46, 68] width 80 height 13
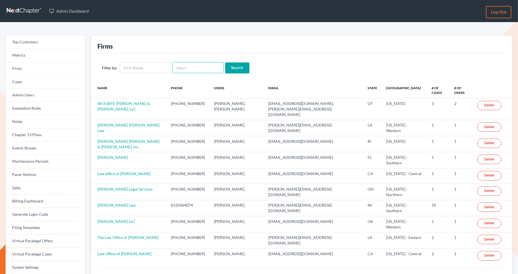
click at [180, 70] on input "text" at bounding box center [198, 67] width 51 height 11
paste input "[PERSON_NAME][EMAIL_ADDRESS][DOMAIN_NAME]"
type input "[PERSON_NAME][EMAIL_ADDRESS][DOMAIN_NAME]"
click at [238, 69] on input "Search" at bounding box center [237, 67] width 24 height 11
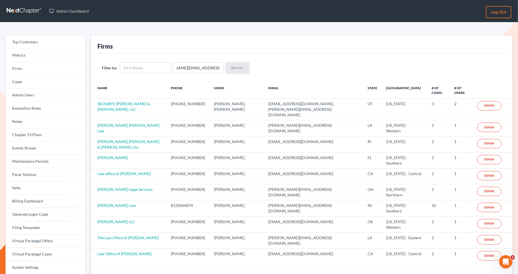
scroll to position [0, 0]
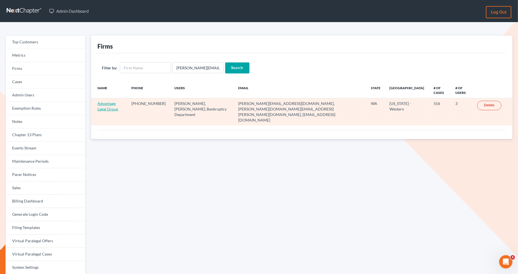
click at [118, 101] on link "Advantage Legal Group" at bounding box center [108, 106] width 21 height 10
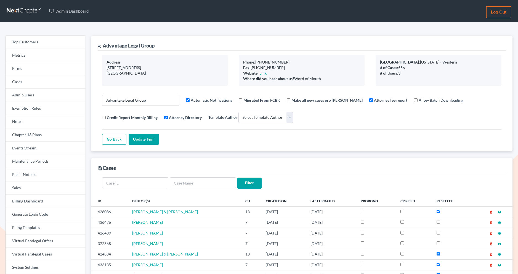
select select
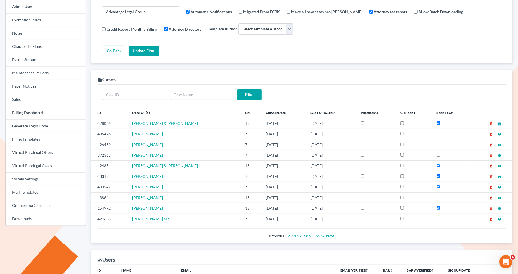
scroll to position [50, 0]
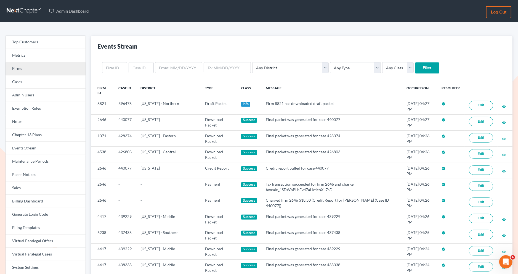
click at [64, 70] on link "Firms" at bounding box center [46, 68] width 80 height 13
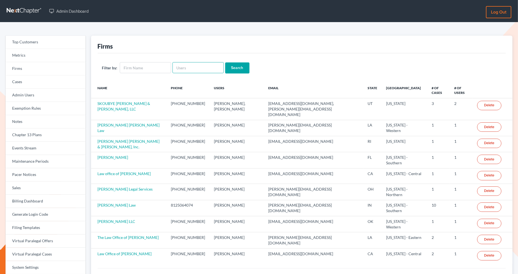
click at [182, 70] on input "text" at bounding box center [198, 67] width 51 height 11
type input "[PERSON_NAME]"
click at [225, 62] on input "Search" at bounding box center [237, 67] width 24 height 11
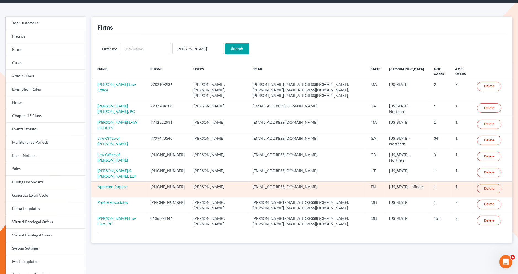
scroll to position [23, 0]
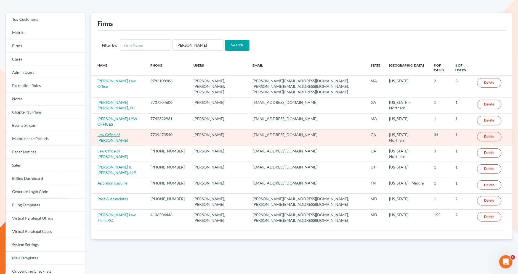
click at [121, 132] on link "Law Office of [PERSON_NAME]" at bounding box center [113, 137] width 31 height 10
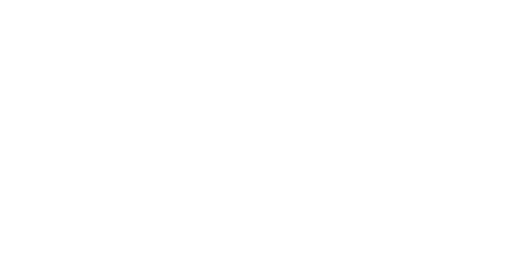
select select
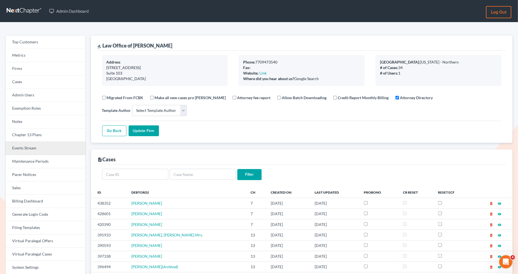
click at [43, 149] on link "Events Stream" at bounding box center [46, 148] width 80 height 13
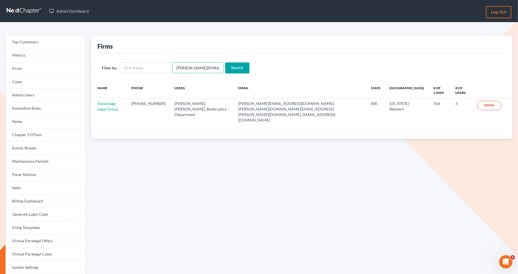
scroll to position [0, 19]
drag, startPoint x: 173, startPoint y: 67, endPoint x: 256, endPoint y: 71, distance: 82.7
click at [256, 71] on form "Filter by: [PERSON_NAME][EMAIL_ADDRESS][DOMAIN_NAME] Search" at bounding box center [302, 67] width 400 height 11
type input "rober"
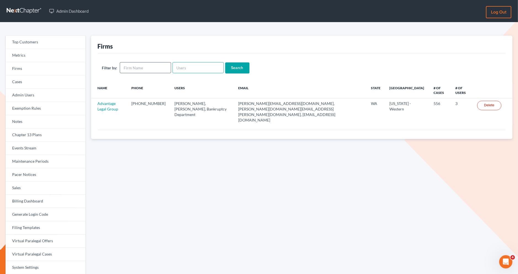
drag, startPoint x: 179, startPoint y: 70, endPoint x: 169, endPoint y: 69, distance: 9.9
click at [169, 69] on form "Filter by: Search" at bounding box center [302, 67] width 400 height 11
click at [144, 69] on input "text" at bounding box center [145, 67] width 51 height 11
type input "[PERSON_NAME]"
click at [225, 62] on input "Search" at bounding box center [237, 67] width 24 height 11
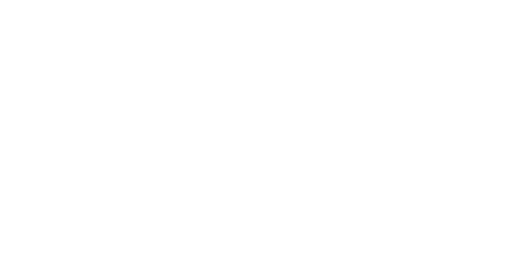
click at [0, 0] on html at bounding box center [0, 0] width 0 height 0
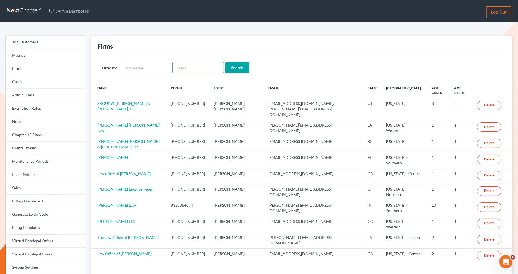
click at [180, 69] on input "text" at bounding box center [198, 67] width 51 height 11
paste input "[EMAIL_ADDRESS][DOMAIN_NAME]"
type input "rachamberslaw@aol.com"
click at [237, 70] on input "Search" at bounding box center [237, 67] width 24 height 11
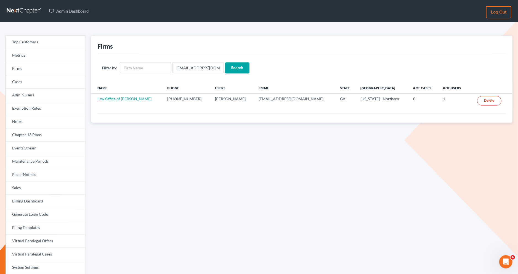
drag, startPoint x: 162, startPoint y: 99, endPoint x: 88, endPoint y: 96, distance: 73.8
click at [89, 97] on div "Firms Filter by: [EMAIL_ADDRESS][DOMAIN_NAME] Search Name Phone Users Email Sta…" at bounding box center [302, 177] width 428 height 283
copy table "Name Phone Users Email State Primary District # of Cases # of Users Law Office …"
drag, startPoint x: 220, startPoint y: 67, endPoint x: 167, endPoint y: 66, distance: 53.3
click at [167, 66] on form "Filter by: rachamberslaw@aol.com Search" at bounding box center [302, 67] width 400 height 11
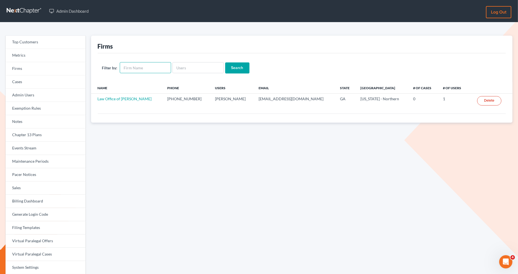
click at [159, 66] on input "text" at bounding box center [145, 67] width 51 height 11
paste input "Name Phone Users Email State Primary District # of Cases # of Users Law Office …"
type input "Name Phone Users Email State Primary District # of Cases # of Users Law Office …"
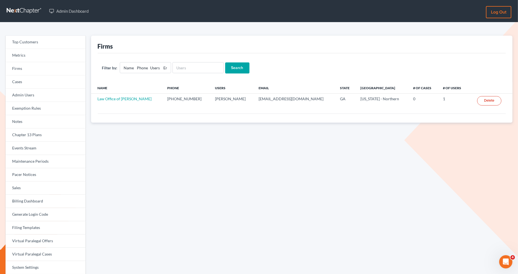
click at [235, 72] on input "Search" at bounding box center [237, 67] width 24 height 11
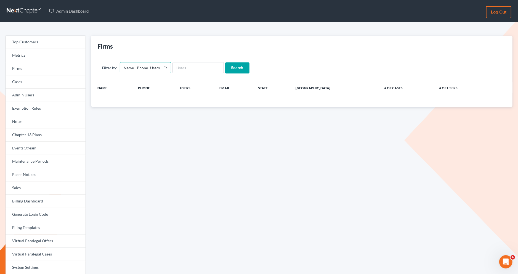
click at [136, 67] on input "Name Phone Users Email State Primary District # of Cases # of Users Law Office …" at bounding box center [145, 67] width 51 height 11
drag, startPoint x: 121, startPoint y: 67, endPoint x: 217, endPoint y: 76, distance: 96.3
click at [217, 76] on div "Filter by: NamePhone Users Email State Primary District # of Cases # of Users L…" at bounding box center [302, 67] width 409 height 29
click at [135, 72] on input "NamePhone Users Email State Primary District # of Cases # of Users Law Office o…" at bounding box center [145, 67] width 51 height 11
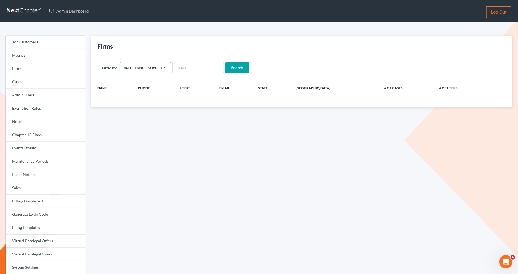
scroll to position [0, 0]
drag, startPoint x: 132, startPoint y: 68, endPoint x: 109, endPoint y: 66, distance: 23.0
click at [109, 66] on div "Filter by: Robert A. Chambers" at bounding box center [136, 67] width 69 height 11
type input "[PERSON_NAME]"
click at [238, 70] on input "Search" at bounding box center [237, 67] width 24 height 11
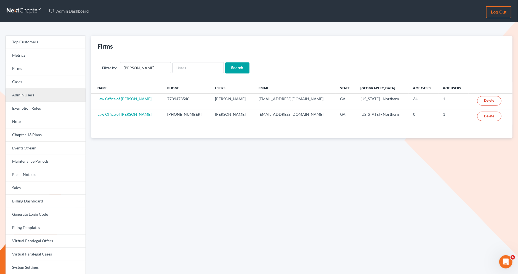
click at [50, 93] on link "Admin Users" at bounding box center [46, 95] width 80 height 13
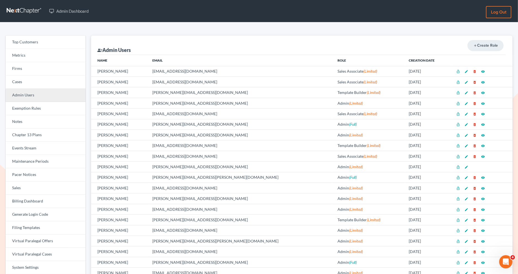
click at [26, 92] on link "Admin Users" at bounding box center [46, 95] width 80 height 13
click at [43, 93] on link "Admin Users" at bounding box center [46, 95] width 80 height 13
click at [49, 95] on link "Admin Users" at bounding box center [46, 95] width 80 height 13
click at [32, 68] on link "Firms" at bounding box center [46, 68] width 80 height 13
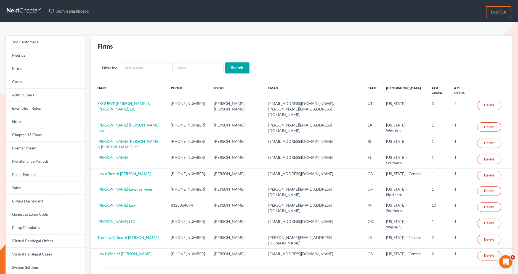
click at [194, 61] on div "Filter by: Search" at bounding box center [302, 67] width 409 height 29
click at [197, 69] on input "text" at bounding box center [198, 67] width 51 height 11
paste input "Name Phone Users Email State Primary District # of Cases # of Users Law Office …"
type input "Name Phone Users Email State Primary District # of Cases # of Users Law Office …"
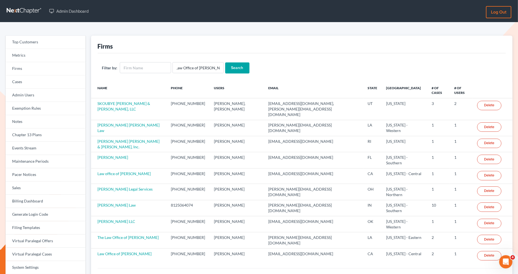
click at [241, 67] on input "Search" at bounding box center [237, 67] width 24 height 11
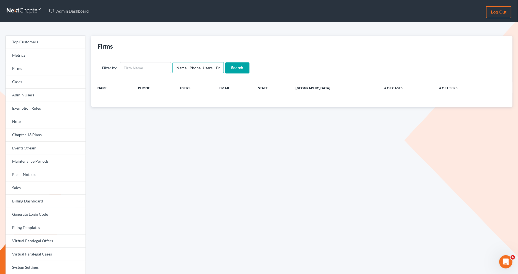
scroll to position [0, 141]
drag, startPoint x: 174, startPoint y: 68, endPoint x: 353, endPoint y: 69, distance: 179.0
click at [353, 69] on form "Filter by: Name Phone Users Email State Primary District # of Cases # of Users …" at bounding box center [302, 67] width 400 height 11
paste input "[EMAIL_ADDRESS][DOMAIN_NAME]"
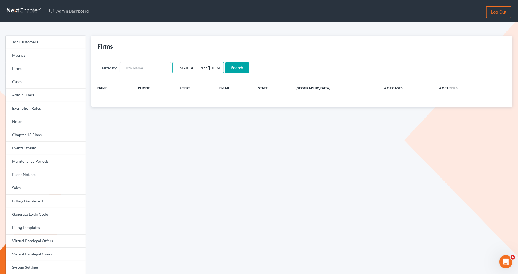
type input "[EMAIL_ADDRESS][DOMAIN_NAME]"
click at [241, 64] on input "Search" at bounding box center [237, 67] width 24 height 11
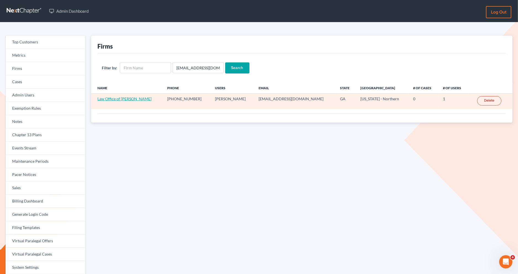
click at [127, 99] on link "Law Office of [PERSON_NAME]" at bounding box center [125, 98] width 54 height 5
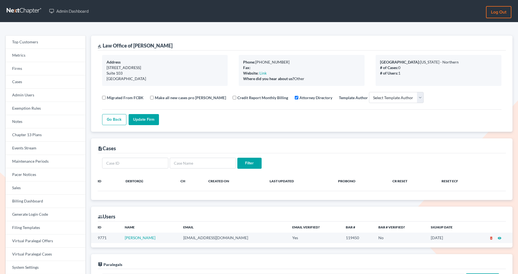
select select
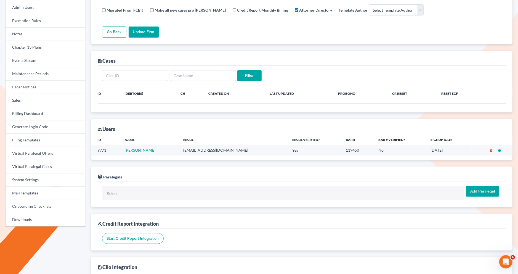
scroll to position [87, 0]
click at [139, 150] on link "[PERSON_NAME]" at bounding box center [140, 150] width 31 height 5
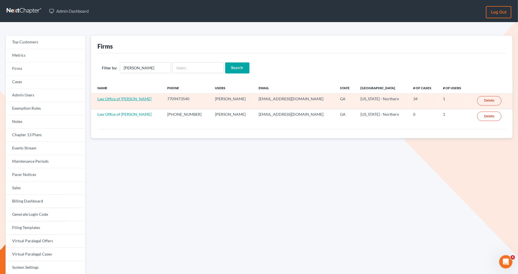
click at [130, 99] on link "Law Office of Robert A Chambers" at bounding box center [125, 98] width 54 height 5
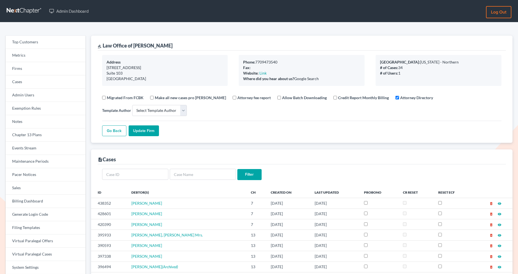
select select
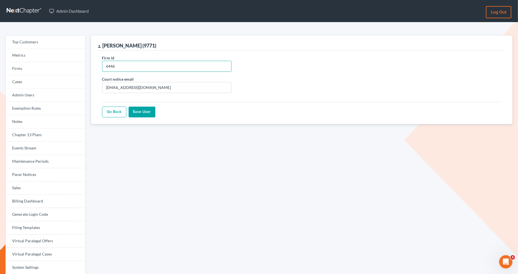
drag, startPoint x: 114, startPoint y: 65, endPoint x: 87, endPoint y: 66, distance: 27.6
click at [87, 66] on div "Top Customers Metrics Firms Cases Admin Users Exemption Rules Notes Chapter 13 …" at bounding box center [259, 177] width 513 height 283
paste input "243"
type input "6243"
click at [145, 112] on input "Save User" at bounding box center [142, 112] width 27 height 11
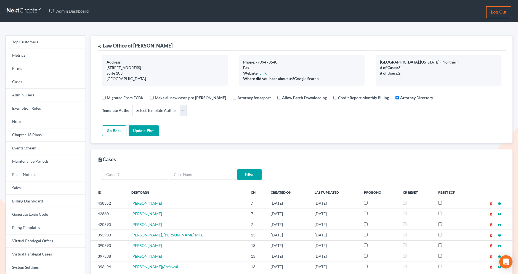
select select
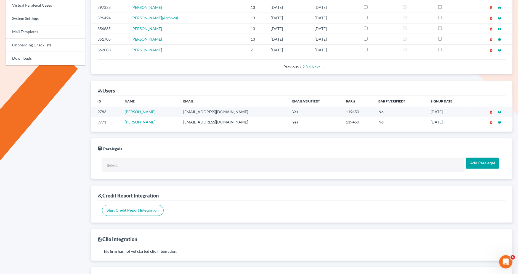
scroll to position [237, 0]
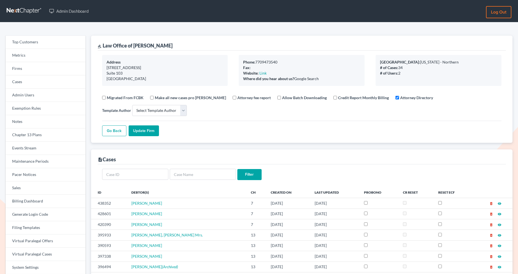
select select
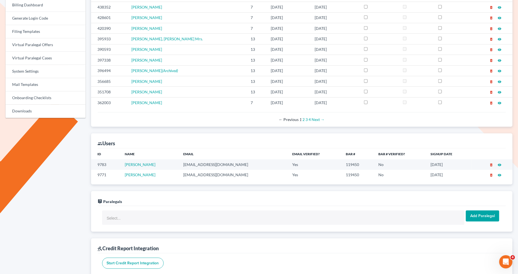
scroll to position [195, 0]
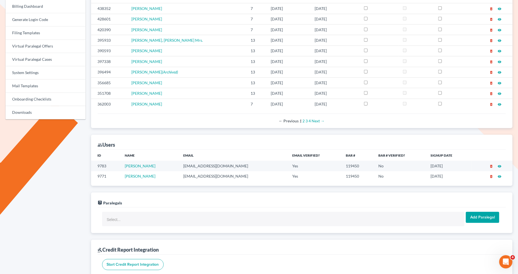
drag, startPoint x: 235, startPoint y: 174, endPoint x: 182, endPoint y: 173, distance: 53.0
click at [182, 174] on tr "9771 Robert Chambers rachamberslaw@aol.com Yes 119450 No 06/01/2020 delete_fore…" at bounding box center [302, 176] width 422 height 10
copy tr "rachamberslaw@aol.com"
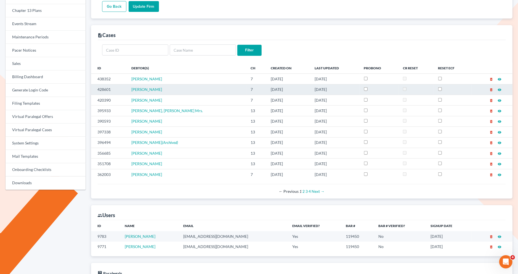
scroll to position [0, 0]
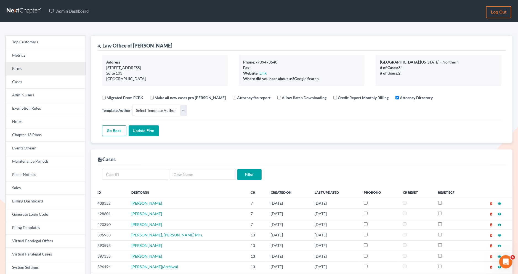
click at [58, 69] on link "Firms" at bounding box center [46, 68] width 80 height 13
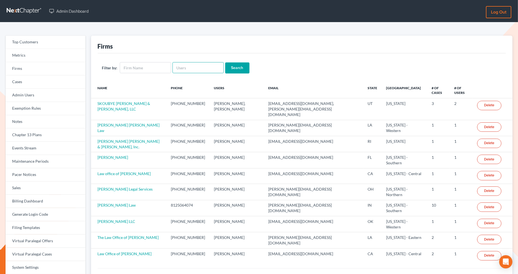
click at [181, 71] on input "text" at bounding box center [198, 67] width 51 height 11
paste input "mkolatunji@gmail.com"
type input "mkolatunji@gmail.com"
click at [236, 67] on input "Search" at bounding box center [237, 67] width 24 height 11
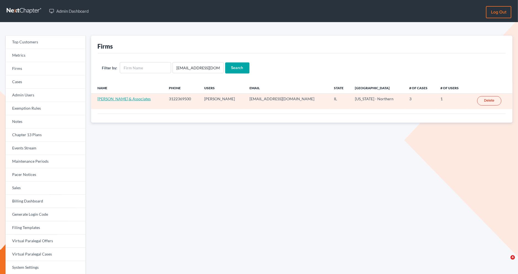
click at [135, 99] on link "[PERSON_NAME] & Associates" at bounding box center [124, 98] width 53 height 5
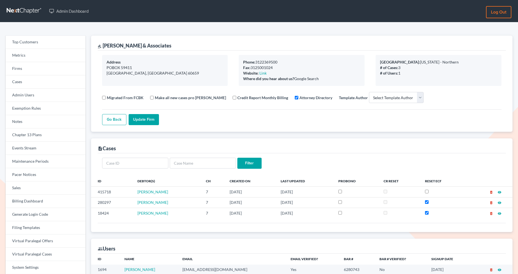
select select
click at [38, 152] on link "Events Stream" at bounding box center [46, 148] width 80 height 13
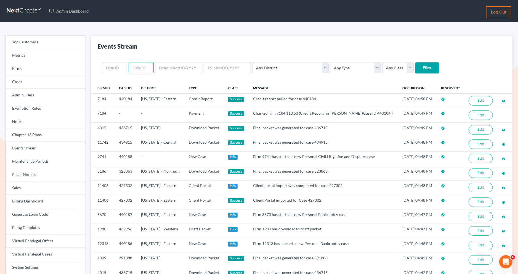
click at [135, 70] on input "text" at bounding box center [141, 67] width 25 height 11
paste input "2341"
type input "2341"
click at [415, 65] on input "Filter" at bounding box center [427, 67] width 24 height 11
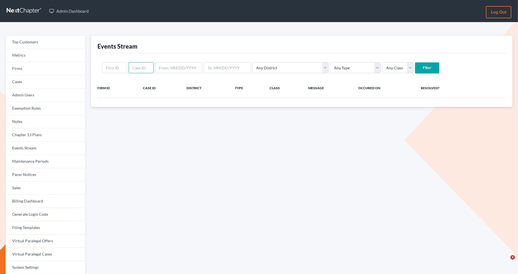
click at [140, 72] on input "text" at bounding box center [141, 67] width 25 height 11
click at [119, 70] on input "text" at bounding box center [114, 67] width 25 height 11
paste input "2341"
type input "2341"
click at [403, 73] on form "2341 Any District Alabama - Middle Alabama - Northern Alabama - Southern Alaska…" at bounding box center [302, 67] width 400 height 11
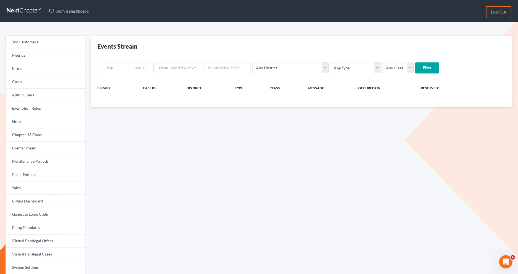
click at [415, 72] on input "Filter" at bounding box center [427, 67] width 24 height 11
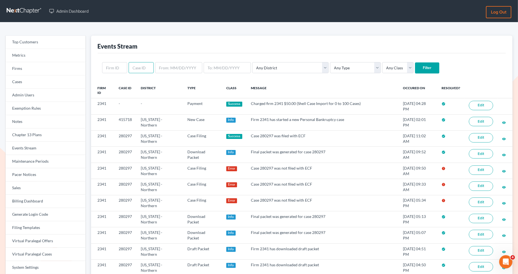
click at [139, 67] on input "text" at bounding box center [141, 67] width 25 height 11
paste input "10632"
type input "10632"
click at [415, 69] on input "Filter" at bounding box center [427, 67] width 24 height 11
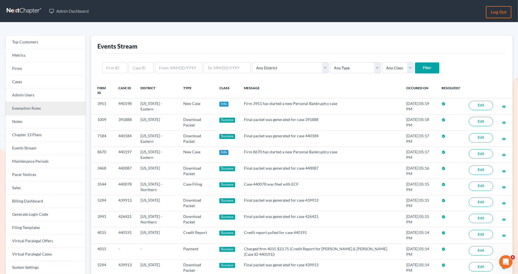
click at [49, 109] on link "Exemption Rules" at bounding box center [46, 108] width 80 height 13
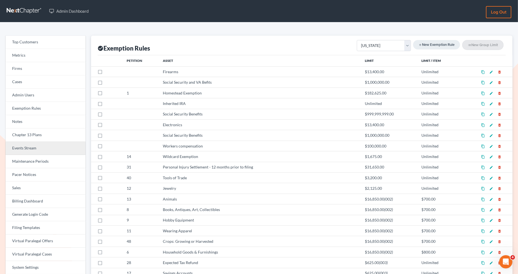
click at [49, 146] on link "Events Stream" at bounding box center [46, 148] width 80 height 13
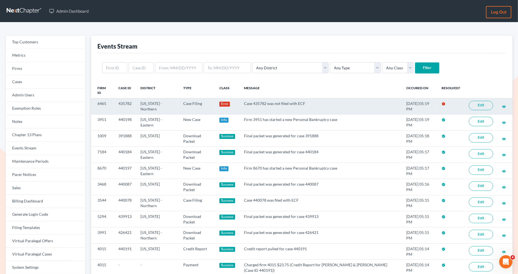
click at [480, 106] on link "Edit" at bounding box center [481, 105] width 24 height 9
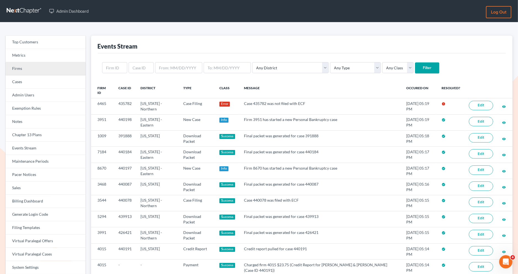
click at [60, 66] on link "Firms" at bounding box center [46, 68] width 80 height 13
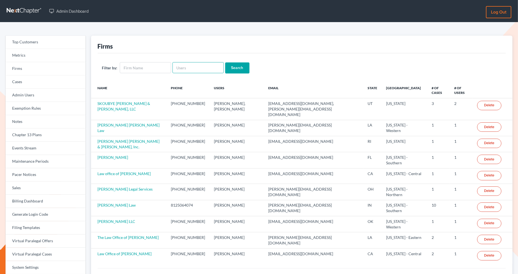
click at [199, 68] on input "text" at bounding box center [198, 67] width 51 height 11
paste input "[EMAIL_ADDRESS][DOMAIN_NAME]"
type input "[EMAIL_ADDRESS][DOMAIN_NAME]"
click at [238, 69] on input "Search" at bounding box center [237, 67] width 24 height 11
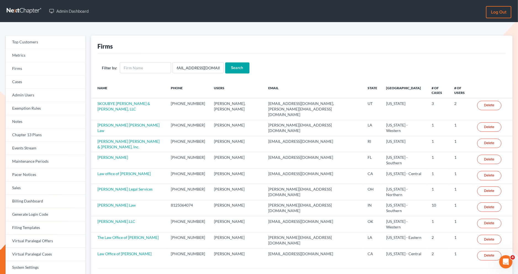
scroll to position [0, 0]
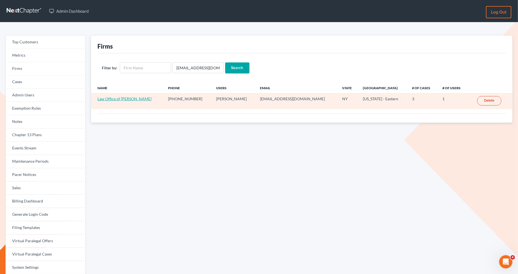
click at [131, 98] on link "Law Office of [PERSON_NAME]" at bounding box center [125, 98] width 54 height 5
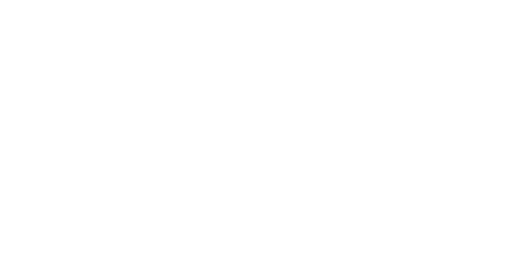
select select
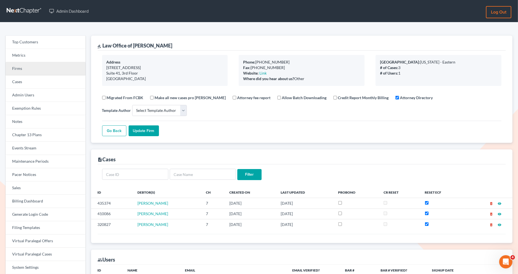
click at [44, 74] on link "Firms" at bounding box center [46, 68] width 80 height 13
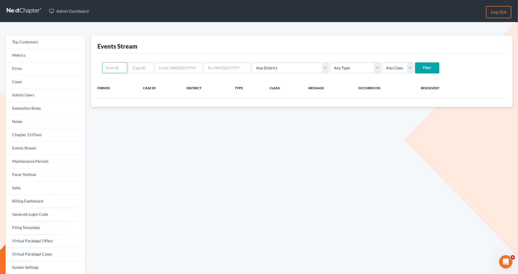
click at [114, 69] on input "text" at bounding box center [114, 67] width 25 height 11
paste input "10632"
type input "10632"
click at [408, 60] on div "10632 Any District Alabama - Middle Alabama - Northern Alabama - Southern Alask…" at bounding box center [302, 67] width 409 height 29
click at [415, 65] on input "Filter" at bounding box center [427, 67] width 24 height 11
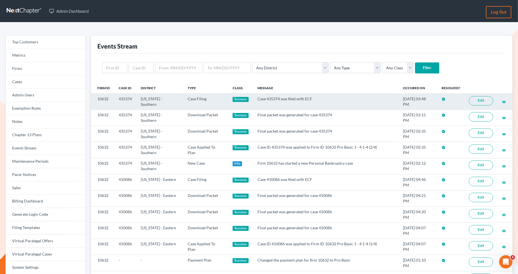
click at [478, 106] on link "Edit" at bounding box center [481, 100] width 24 height 9
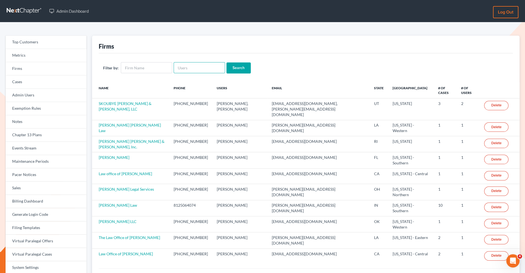
click at [181, 65] on input "text" at bounding box center [198, 67] width 51 height 11
paste input "Madison County Bank"
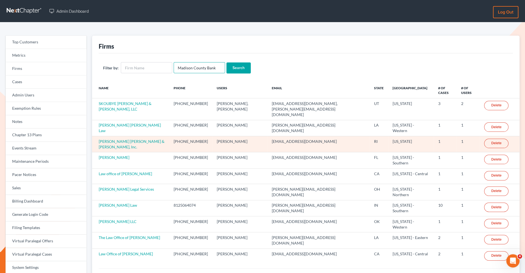
type input "Madison County Bank"
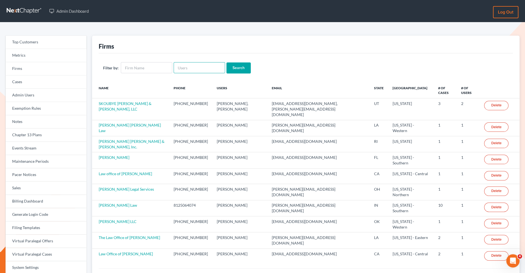
drag, startPoint x: 216, startPoint y: 67, endPoint x: 173, endPoint y: 65, distance: 43.4
click at [173, 65] on input "text" at bounding box center [198, 67] width 51 height 11
click at [141, 66] on input "text" at bounding box center [146, 67] width 51 height 11
paste input "Madison County Bank"
click at [141, 68] on input "Madison County Bank" at bounding box center [146, 67] width 51 height 11
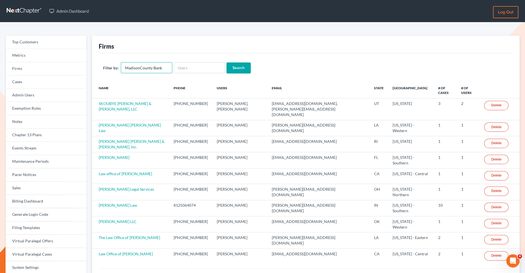
click at [153, 68] on input "MadisonCounty Bank" at bounding box center [146, 67] width 51 height 11
type input "MadisonCountyBank"
click at [239, 61] on div "Filter by: MadisonCountyBank Search" at bounding box center [306, 67] width 414 height 29
click at [240, 67] on input "Search" at bounding box center [238, 67] width 24 height 11
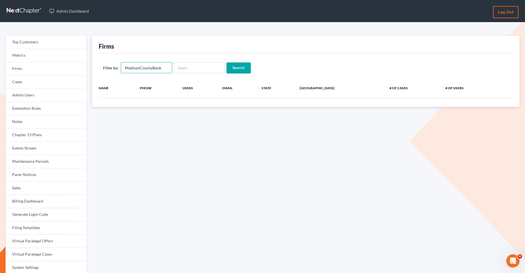
drag, startPoint x: 165, startPoint y: 69, endPoint x: 105, endPoint y: 67, distance: 60.8
click at [105, 67] on div "Filter by: MadisonCountyBank" at bounding box center [137, 67] width 69 height 11
paste input "Madison County Bank"
click at [141, 66] on input "Madison County Bank" at bounding box center [146, 67] width 51 height 11
drag, startPoint x: 152, startPoint y: 69, endPoint x: 157, endPoint y: 69, distance: 4.4
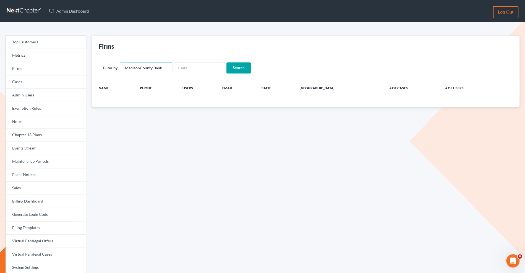
click at [153, 69] on input "MadisonCounty Bank" at bounding box center [146, 67] width 51 height 11
type input "MadisonCountyBank"
drag, startPoint x: 163, startPoint y: 67, endPoint x: 103, endPoint y: 67, distance: 60.2
click at [103, 67] on div "Filter by: Search" at bounding box center [306, 67] width 414 height 29
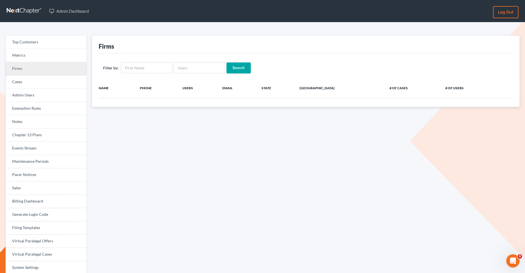
click at [26, 70] on link "Firms" at bounding box center [46, 68] width 81 height 13
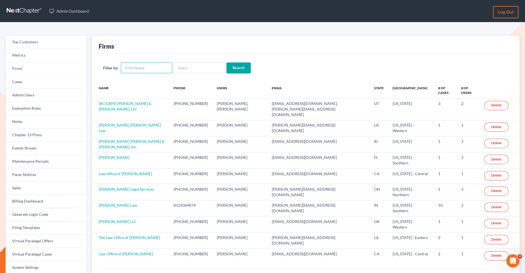
click at [136, 67] on input "text" at bounding box center [146, 67] width 51 height 11
type input "a"
click at [21, 69] on link "Firms" at bounding box center [46, 68] width 81 height 13
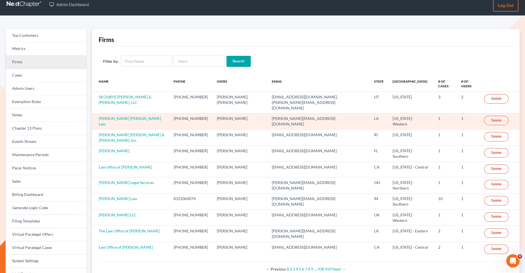
scroll to position [8, 0]
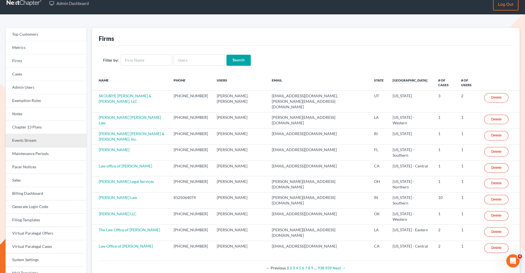
click at [41, 143] on link "Events Stream" at bounding box center [46, 140] width 81 height 13
click at [47, 141] on link "Events Stream" at bounding box center [46, 140] width 81 height 13
click at [53, 137] on link "Events Stream" at bounding box center [46, 140] width 81 height 13
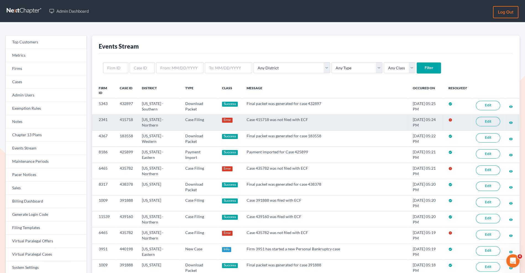
click at [491, 121] on link "Edit" at bounding box center [487, 121] width 24 height 9
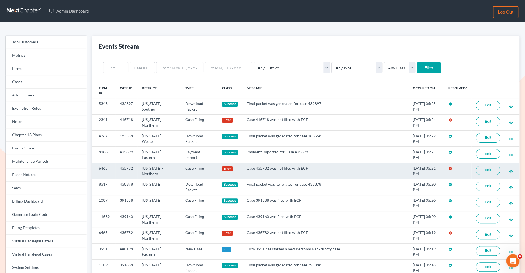
click at [488, 172] on link "Edit" at bounding box center [487, 169] width 24 height 9
click at [488, 168] on link "Edit" at bounding box center [487, 169] width 24 height 9
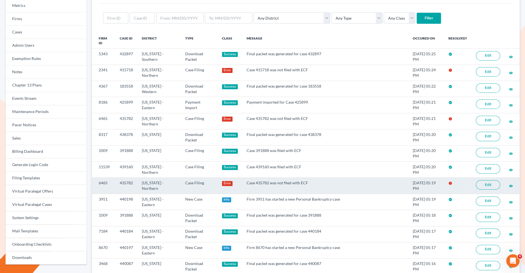
click at [486, 182] on link "Edit" at bounding box center [487, 184] width 24 height 9
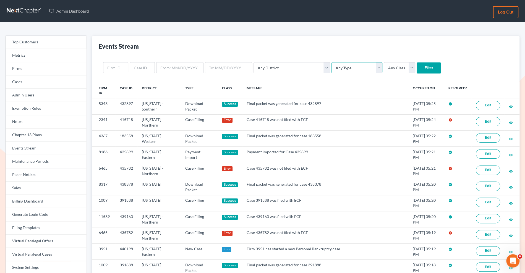
click at [344, 70] on select "Any Type Case Applied To Plan Case Archive Case Duplicate Case Filing Chapter 1…" at bounding box center [356, 67] width 51 height 11
select select "case_filing"
click at [331, 62] on select "Any Type Case Applied To Plan Case Archive Case Duplicate Case Filing Chapter 1…" at bounding box center [356, 67] width 51 height 11
click at [383, 64] on select "Any Class Success Error Info" at bounding box center [398, 67] width 31 height 11
select select "error"
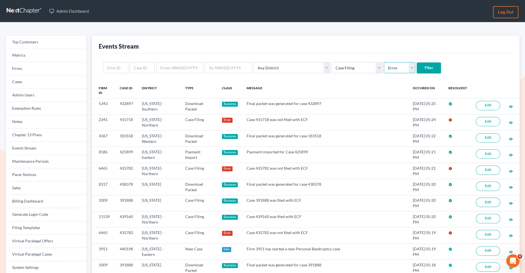
click at [383, 62] on select "Any Class Success Error Info" at bounding box center [398, 67] width 31 height 11
click at [416, 67] on input "Filter" at bounding box center [428, 67] width 24 height 11
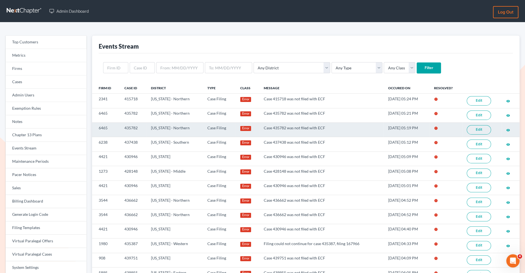
click at [472, 128] on link "Edit" at bounding box center [478, 129] width 24 height 9
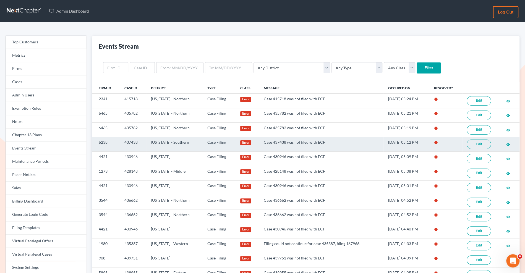
click at [476, 142] on link "Edit" at bounding box center [478, 143] width 24 height 9
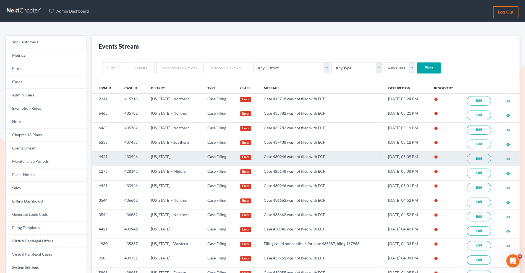
click at [476, 157] on link "Edit" at bounding box center [478, 158] width 24 height 9
click at [475, 158] on link "Edit" at bounding box center [478, 158] width 24 height 9
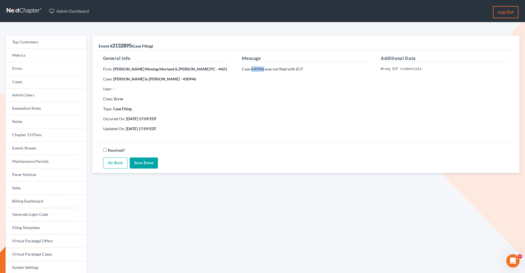
drag, startPoint x: 264, startPoint y: 70, endPoint x: 251, endPoint y: 70, distance: 13.0
click at [251, 70] on p "Case 430946 was not filed with ECF" at bounding box center [306, 69] width 128 height 6
copy p "430946"
drag, startPoint x: 113, startPoint y: 69, endPoint x: 188, endPoint y: 69, distance: 74.3
click at [188, 69] on strong "Egley Fullner Montag Morland & Easland PC - 4421" at bounding box center [170, 69] width 114 height 5
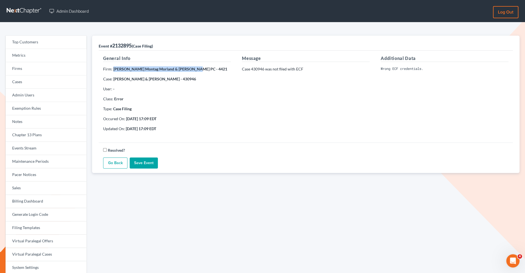
copy strong "[PERSON_NAME] Montag Morland & [PERSON_NAME] PC"
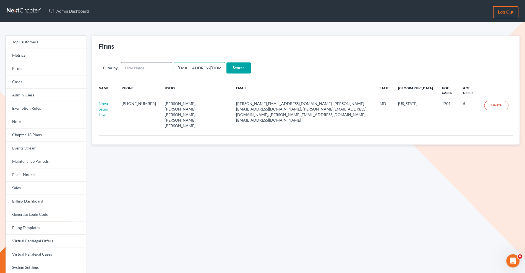
drag, startPoint x: 217, startPoint y: 69, endPoint x: 168, endPoint y: 65, distance: 48.7
click at [168, 65] on form "Filter by: [EMAIL_ADDRESS][DOMAIN_NAME] Search" at bounding box center [305, 67] width 405 height 11
paste input "[PERSON_NAME] Montag Morland & [PERSON_NAME] PC"
type input "[PERSON_NAME] Montag Morland & [PERSON_NAME] PC"
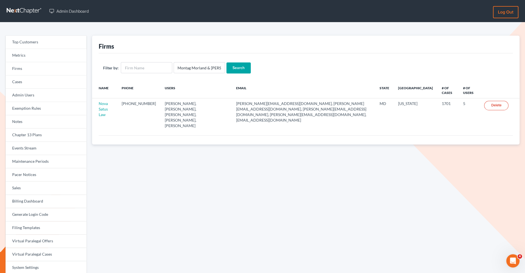
scroll to position [0, 0]
click at [238, 66] on input "Search" at bounding box center [238, 67] width 24 height 11
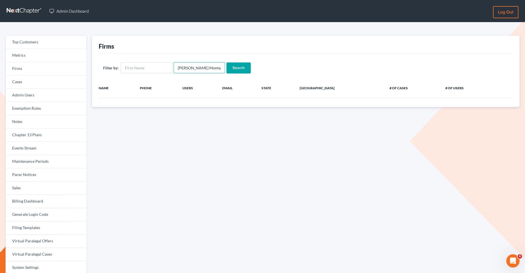
scroll to position [0, 32]
drag, startPoint x: 176, startPoint y: 67, endPoint x: 290, endPoint y: 71, distance: 114.4
click at [290, 71] on form "Filter by: [PERSON_NAME] Montag Morland & [PERSON_NAME] PC Search" at bounding box center [305, 67] width 405 height 11
click at [162, 71] on input "text" at bounding box center [146, 67] width 51 height 11
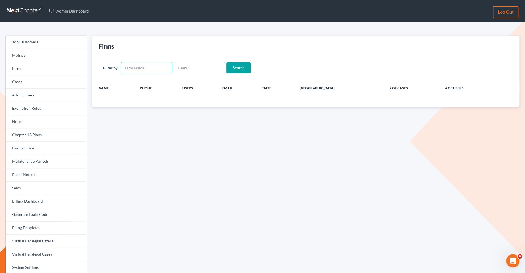
paste input "[PERSON_NAME] Montag Morland & [PERSON_NAME] PC"
type input "[PERSON_NAME] Montag Morland & [PERSON_NAME] PC"
click at [244, 65] on input "Search" at bounding box center [238, 67] width 24 height 11
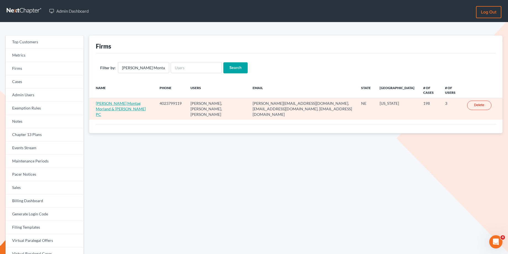
click at [121, 103] on link "[PERSON_NAME] Montag Morland & [PERSON_NAME] PC" at bounding box center [121, 109] width 50 height 16
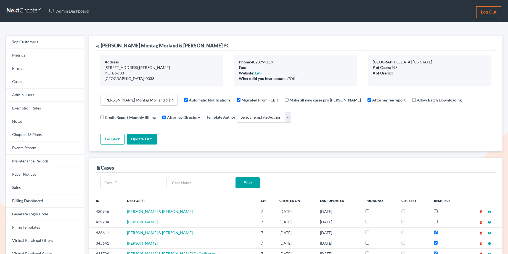
select select
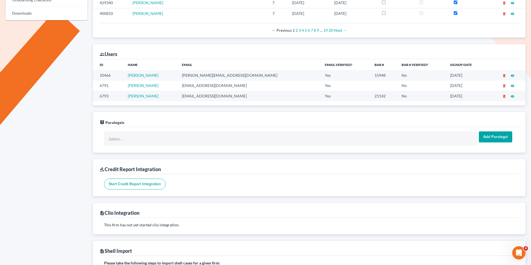
scroll to position [293, 0]
drag, startPoint x: 242, startPoint y: 69, endPoint x: 248, endPoint y: 76, distance: 9.4
click at [248, 76] on td "dan@gomcbank.com" at bounding box center [249, 76] width 143 height 10
copy td "dan@gomcbank.com"
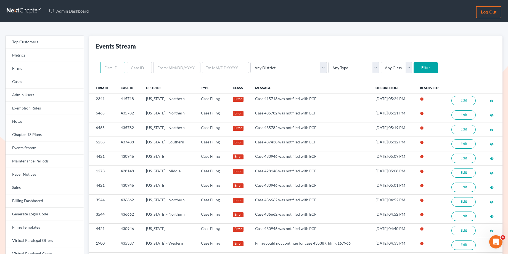
click at [106, 72] on input "text" at bounding box center [112, 67] width 25 height 11
paste input "4421"
type input "4421"
click at [414, 69] on input "Filter" at bounding box center [426, 67] width 24 height 11
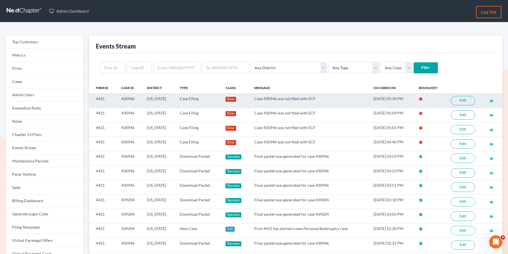
click at [462, 102] on link "Edit" at bounding box center [463, 100] width 24 height 9
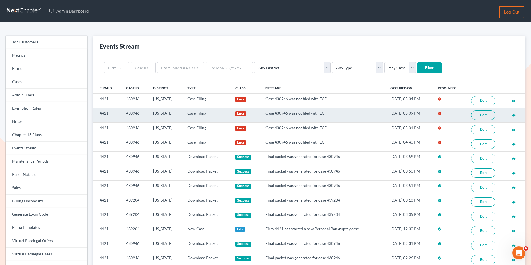
click at [485, 116] on link "Edit" at bounding box center [484, 114] width 24 height 9
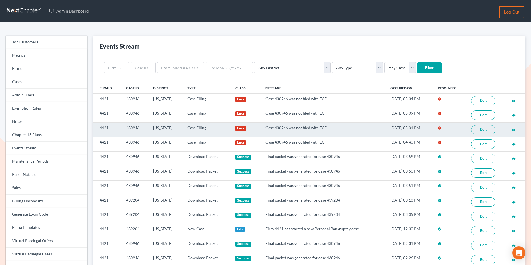
click at [480, 130] on link "Edit" at bounding box center [484, 129] width 24 height 9
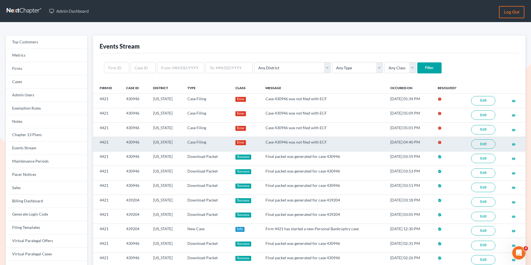
click at [491, 145] on link "Edit" at bounding box center [484, 143] width 24 height 9
